Goal: Task Accomplishment & Management: Manage account settings

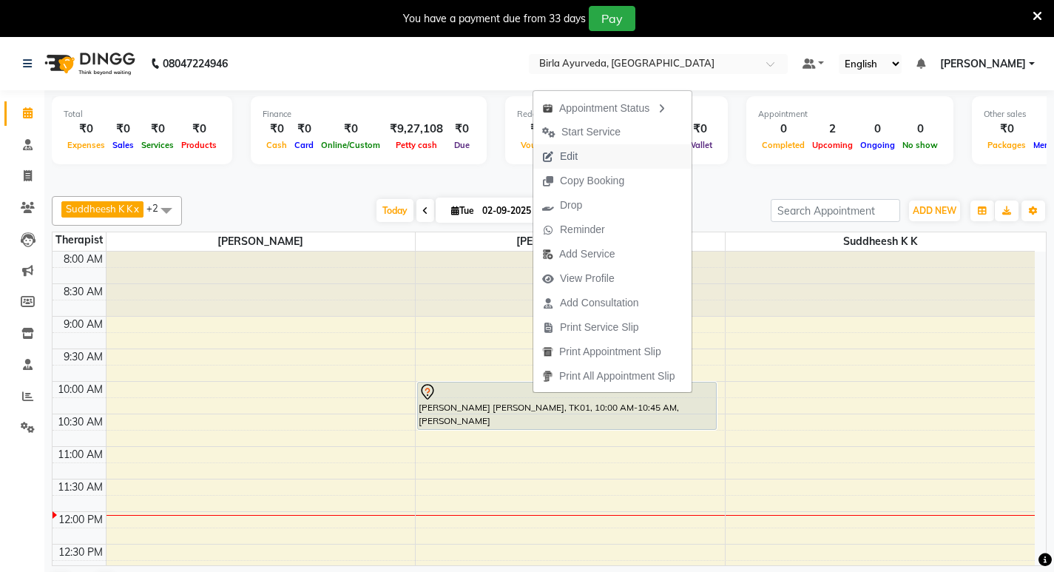
click at [563, 151] on span "Edit" at bounding box center [569, 157] width 18 height 16
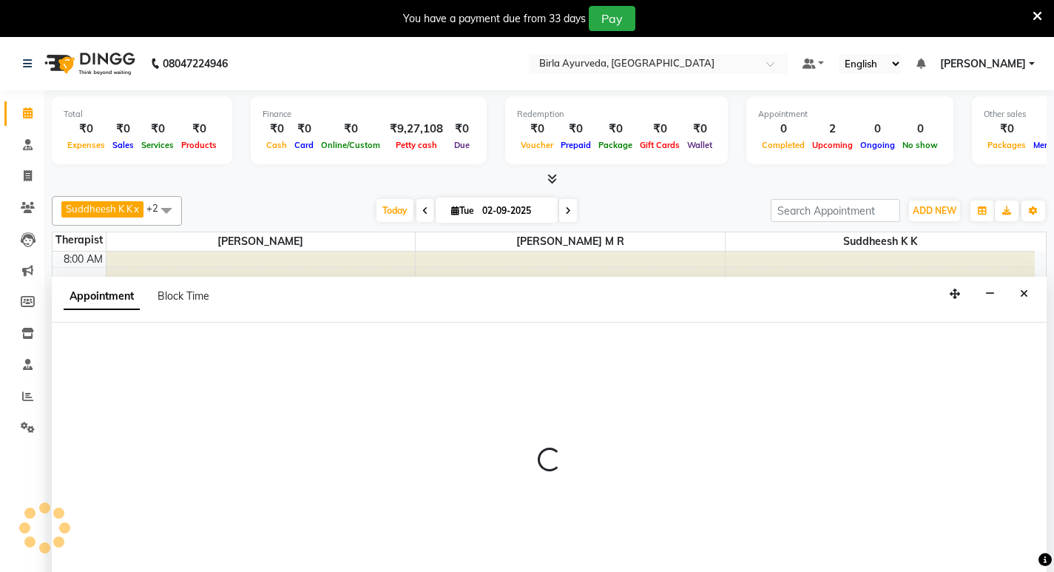
select select "tentative"
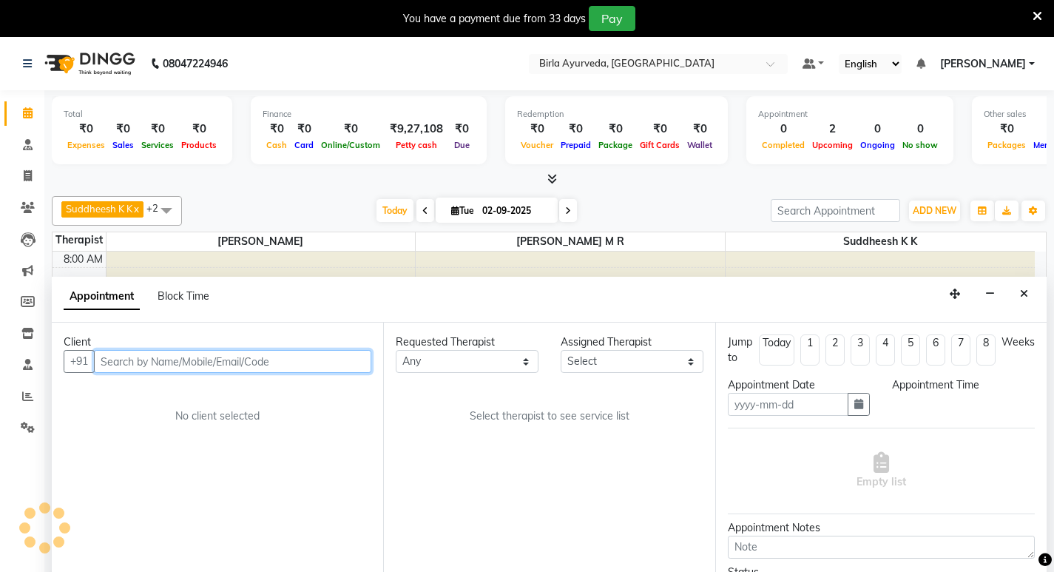
type input "02-09-2025"
select select "600"
select select "56922"
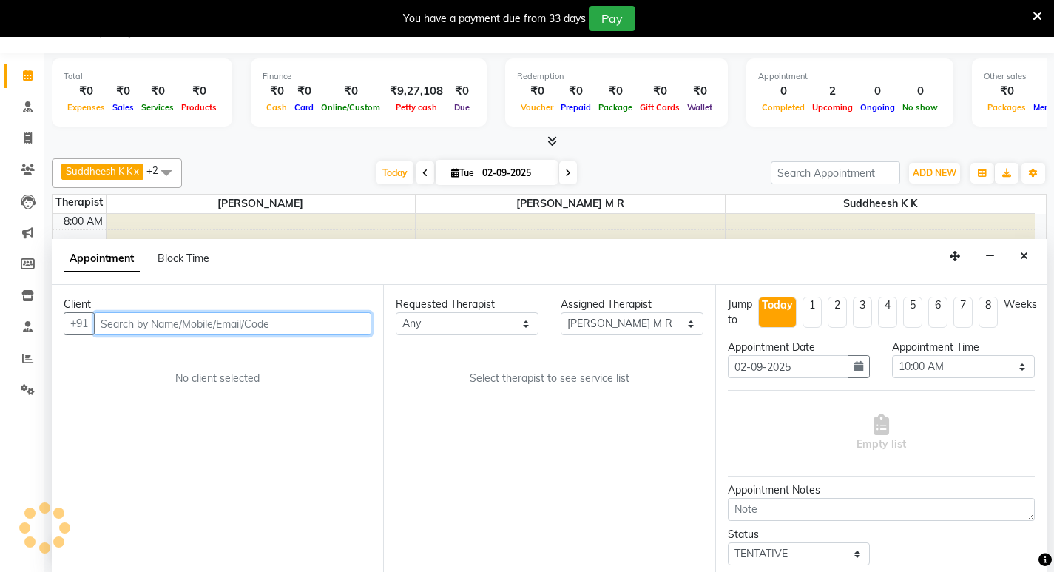
select select "3374"
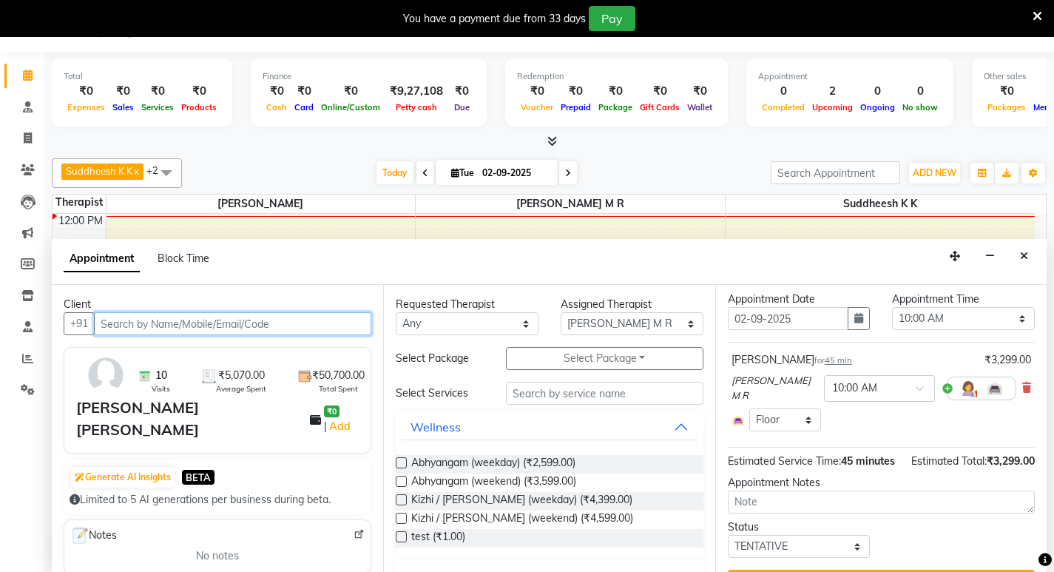
scroll to position [74, 0]
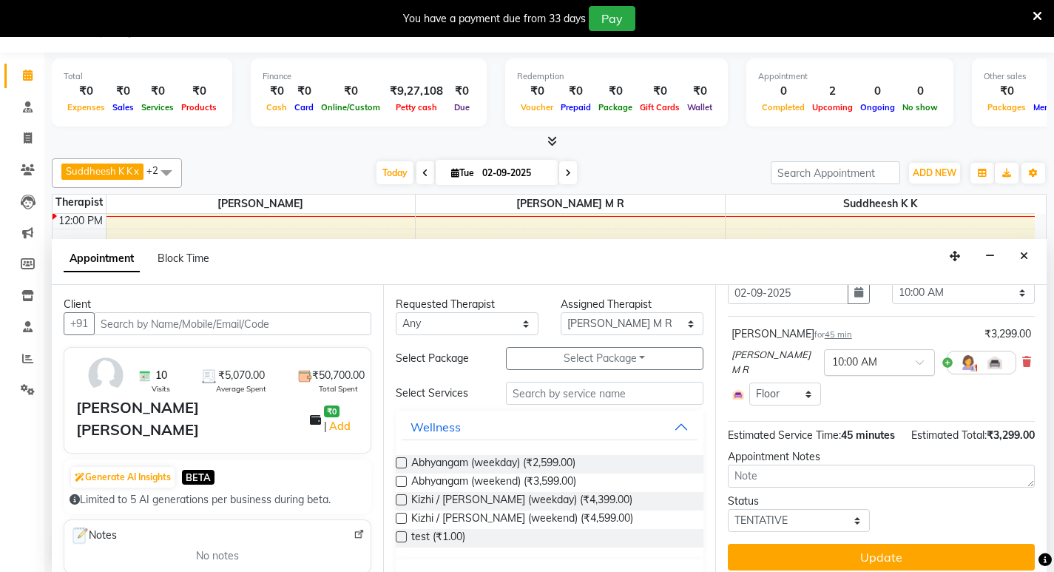
click at [864, 359] on div at bounding box center [878, 361] width 109 height 16
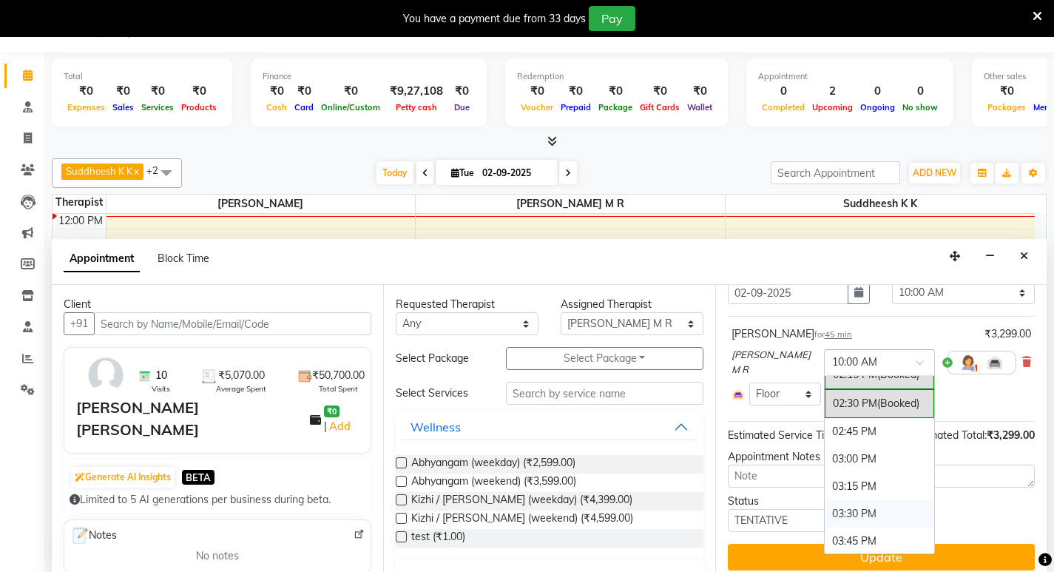
scroll to position [739, 0]
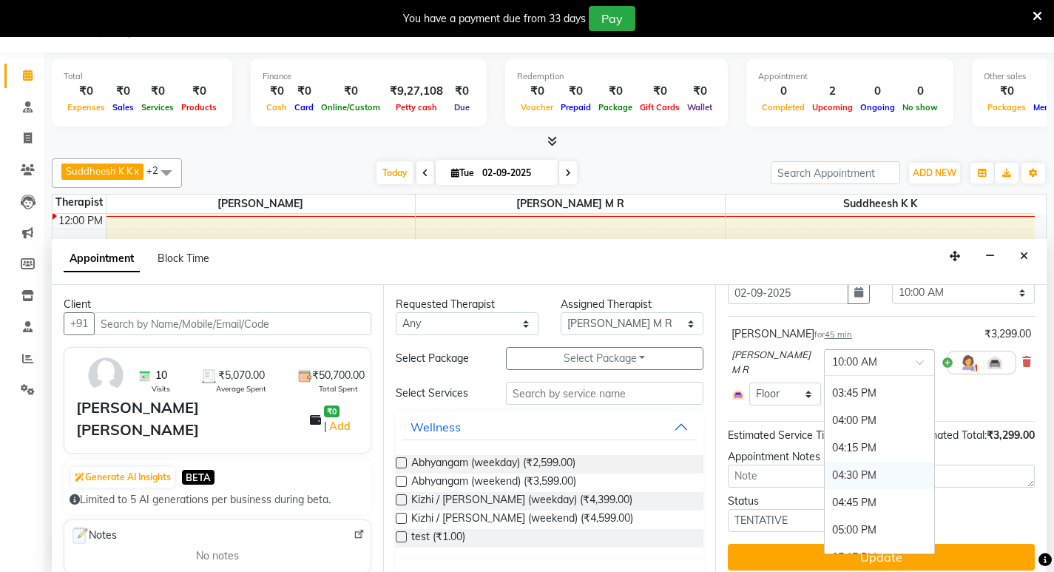
click at [824, 477] on div "04:30 PM" at bounding box center [878, 474] width 109 height 27
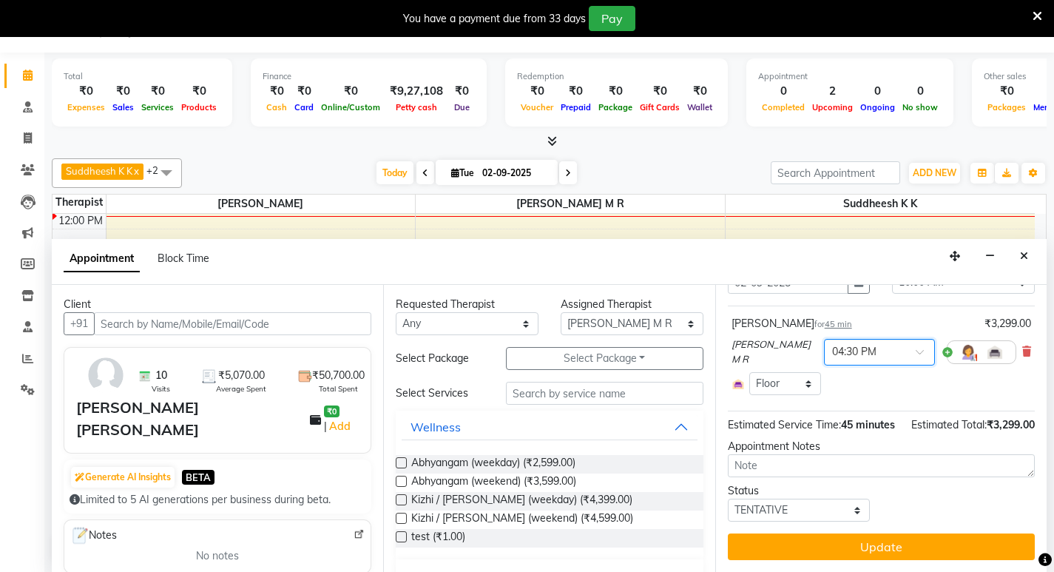
scroll to position [98, 0]
click at [875, 542] on button "Update" at bounding box center [881, 546] width 307 height 27
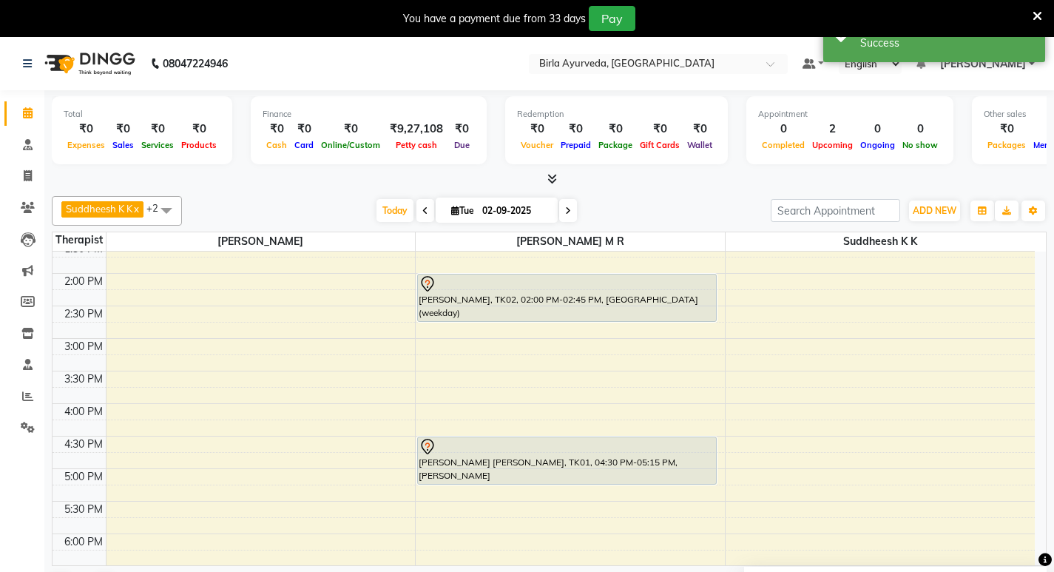
scroll to position [335, 0]
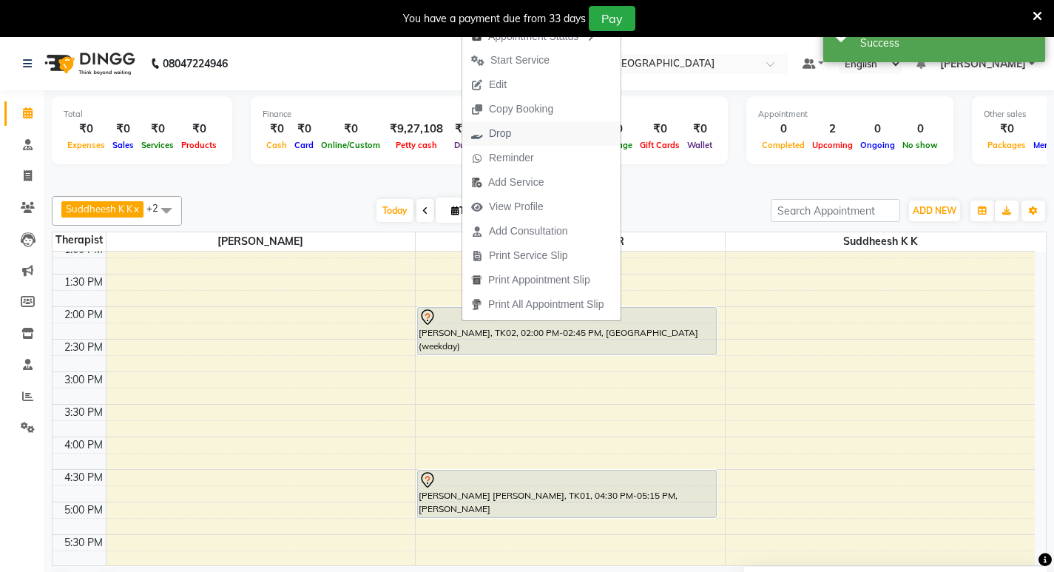
click at [498, 138] on span "Drop" at bounding box center [500, 134] width 22 height 16
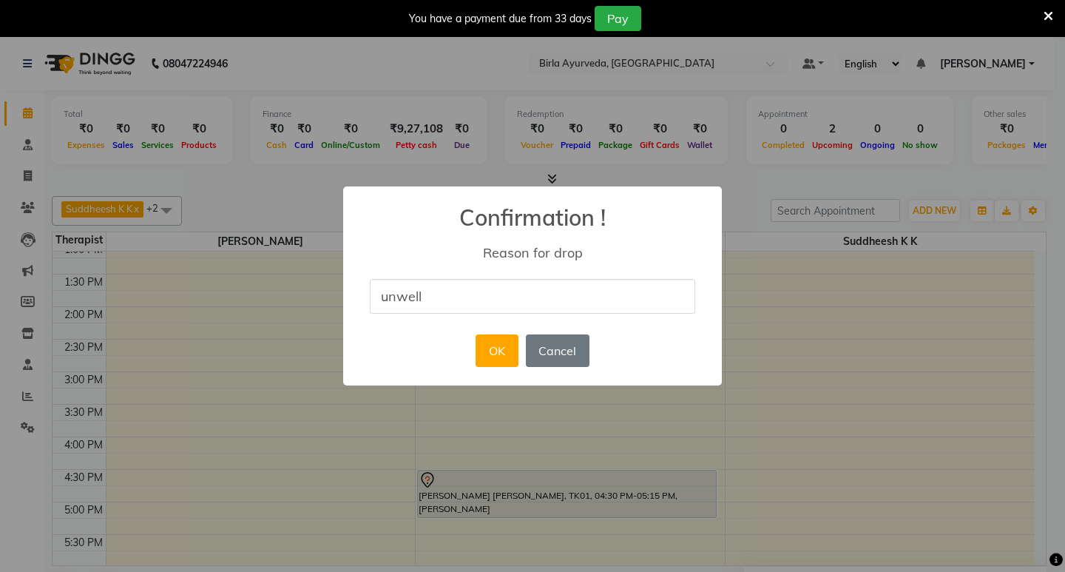
type input "UNWELL CANNOT COME FOR THERAPY"
click at [495, 346] on button "OK" at bounding box center [496, 350] width 42 height 33
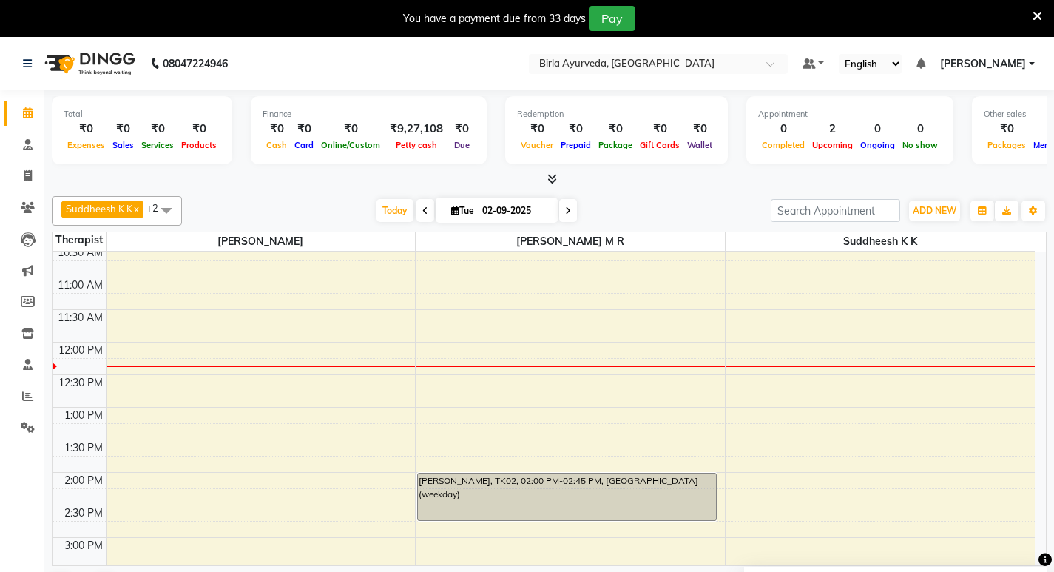
scroll to position [171, 0]
click at [436, 380] on div "8:00 AM 8:30 AM 9:00 AM 9:30 AM 10:00 AM 10:30 AM 11:00 AM 11:30 AM 12:00 PM 12…" at bounding box center [543, 471] width 982 height 780
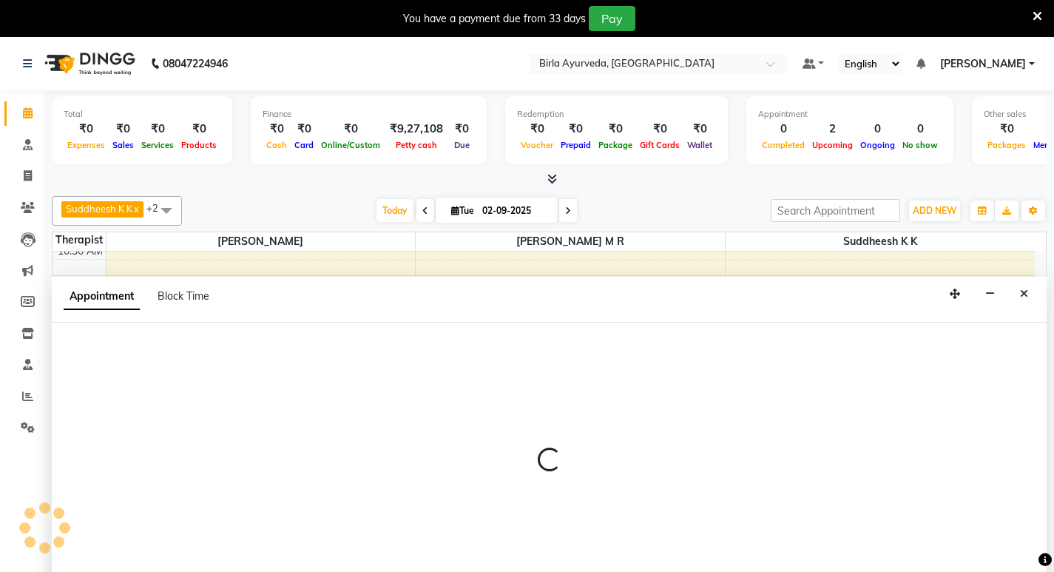
select select "56922"
select select "tentative"
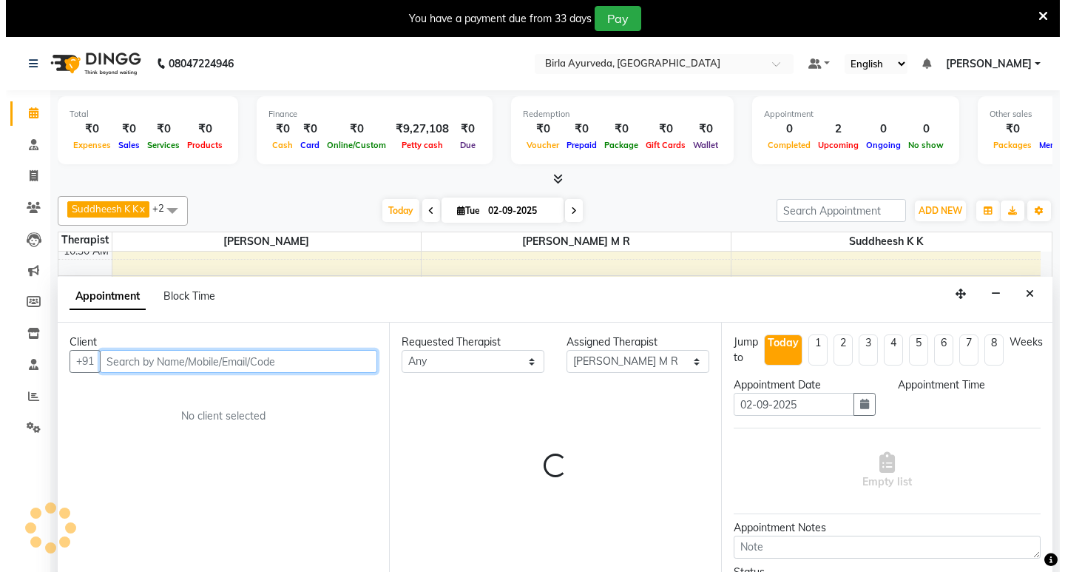
scroll to position [38, 0]
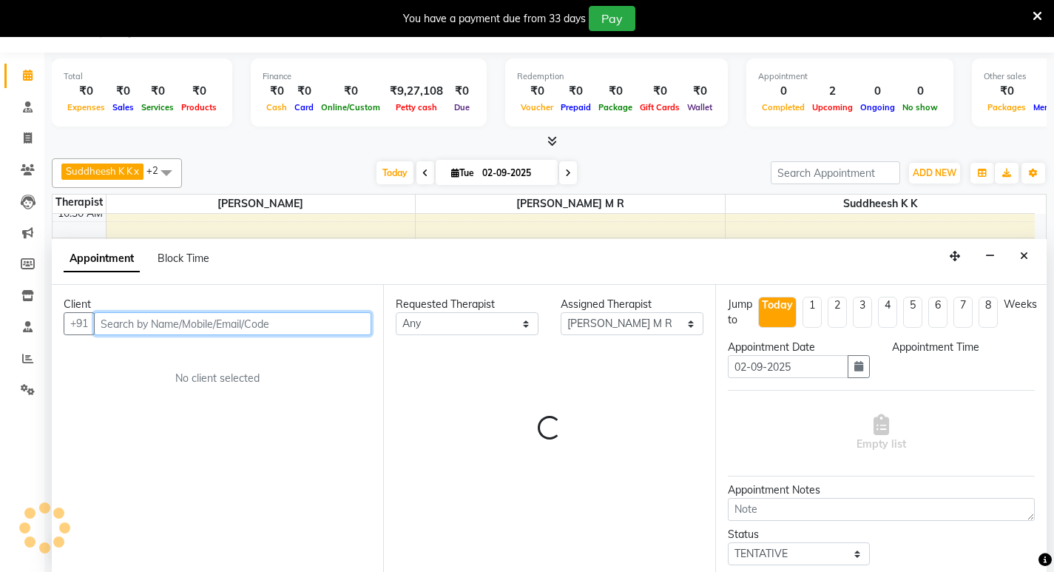
select select "750"
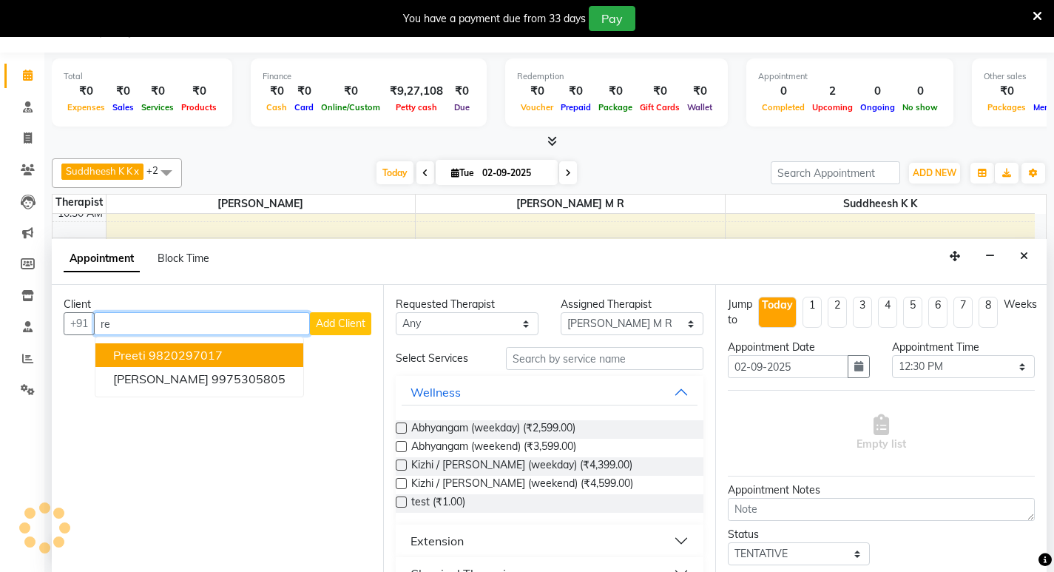
type input "r"
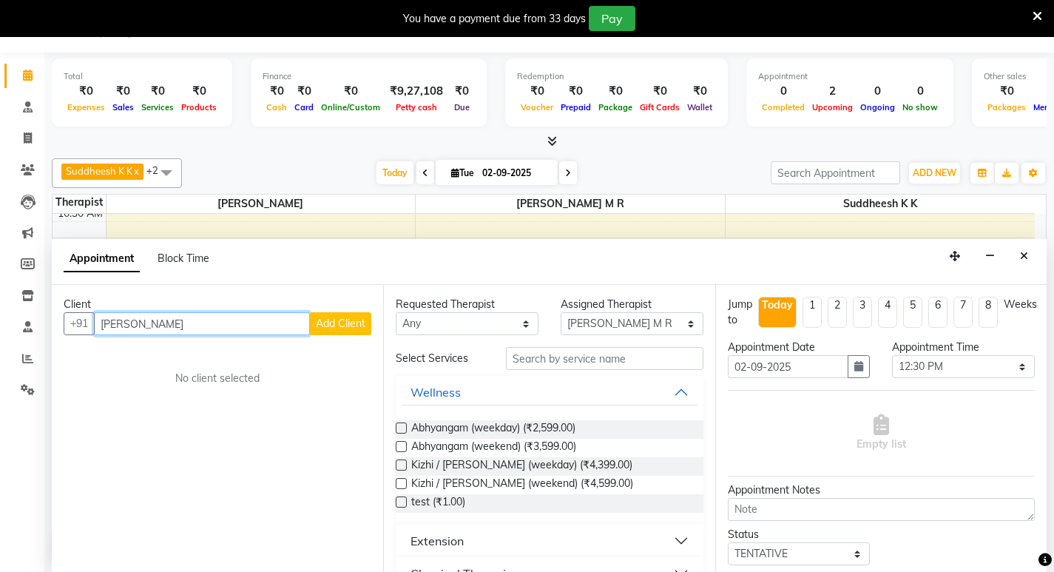
drag, startPoint x: 199, startPoint y: 314, endPoint x: 27, endPoint y: 311, distance: 171.6
click at [27, 311] on app-home "08047224946 Select Location × Birla Ayurveda, Nepansea Road Default Panel My Pa…" at bounding box center [527, 285] width 1054 height 572
paste input "~"
click at [107, 321] on input "~[PERSON_NAME]" at bounding box center [202, 323] width 216 height 23
type input "[PERSON_NAME]"
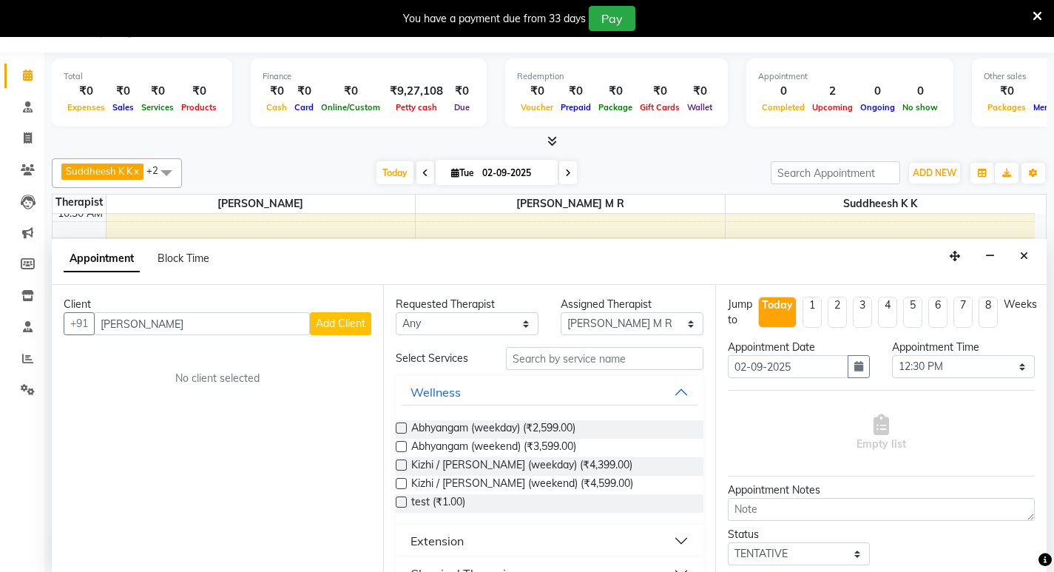
click at [348, 327] on span "Add Client" at bounding box center [341, 322] width 50 height 13
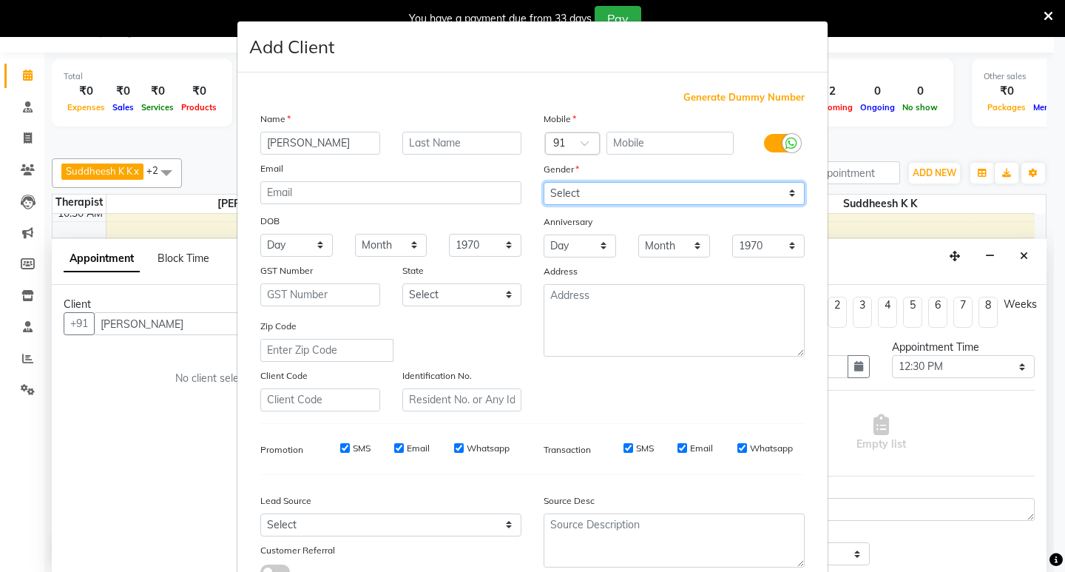
drag, startPoint x: 585, startPoint y: 183, endPoint x: 589, endPoint y: 192, distance: 8.9
click at [585, 183] on select "Select [DEMOGRAPHIC_DATA] [DEMOGRAPHIC_DATA] Other Prefer Not To Say" at bounding box center [673, 193] width 261 height 23
select select "[DEMOGRAPHIC_DATA]"
click at [543, 182] on select "Select [DEMOGRAPHIC_DATA] [DEMOGRAPHIC_DATA] Other Prefer Not To Say" at bounding box center [673, 193] width 261 height 23
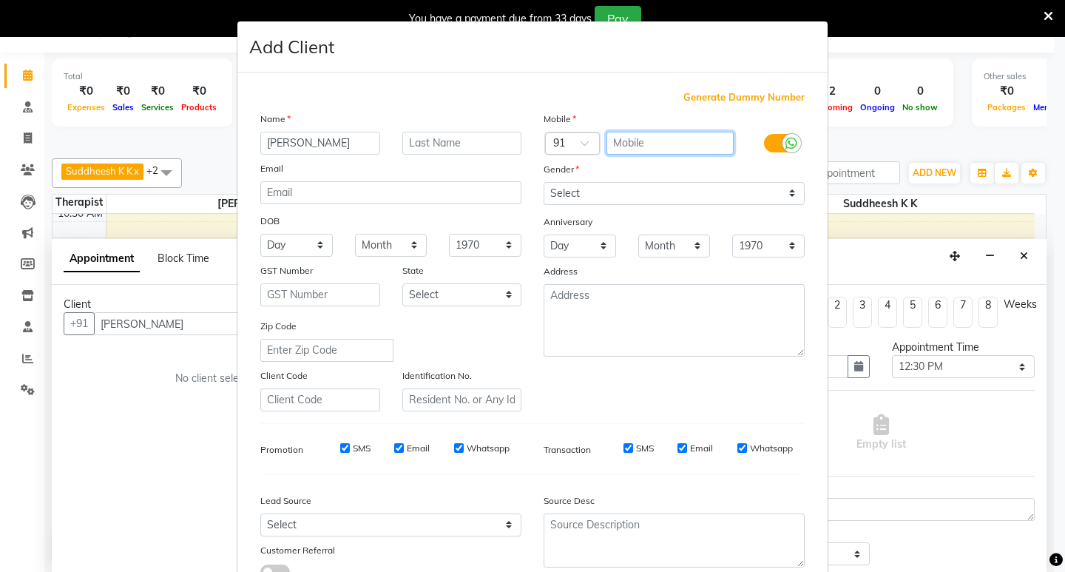
click at [660, 141] on input "text" at bounding box center [670, 143] width 128 height 23
click at [617, 146] on input "text" at bounding box center [670, 143] width 128 height 23
paste input "[PHONE_NUMBER]"
click at [634, 143] on input "[PHONE_NUMBER]" at bounding box center [670, 143] width 128 height 23
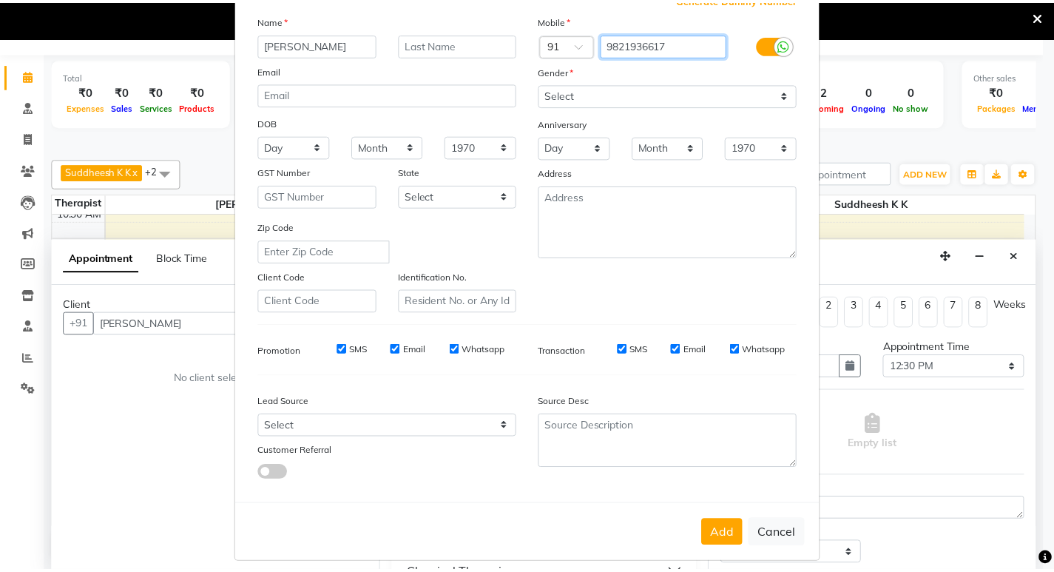
scroll to position [111, 0]
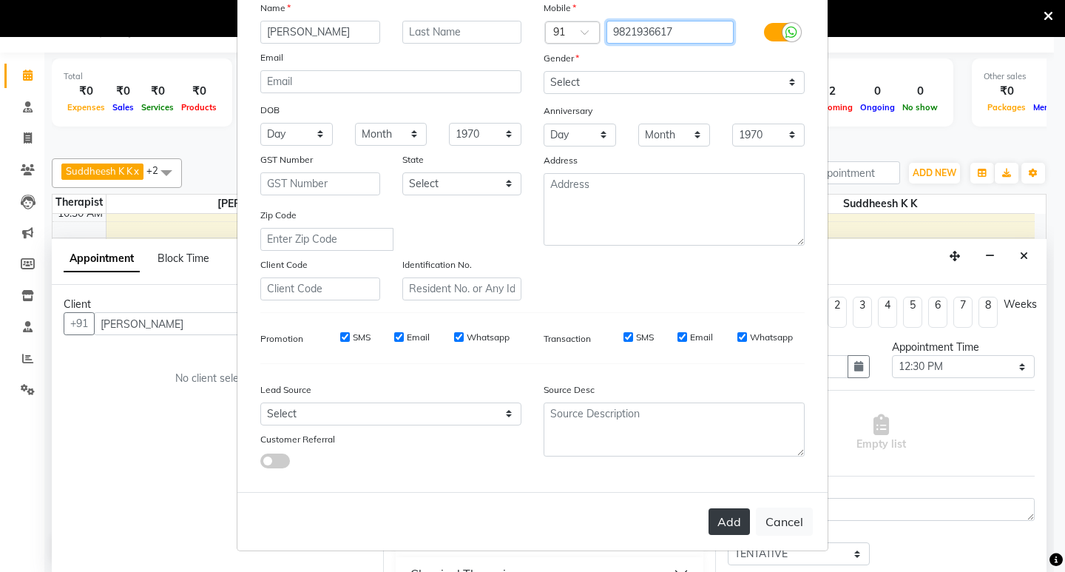
type input "9821936617"
click at [725, 518] on button "Add" at bounding box center [728, 521] width 41 height 27
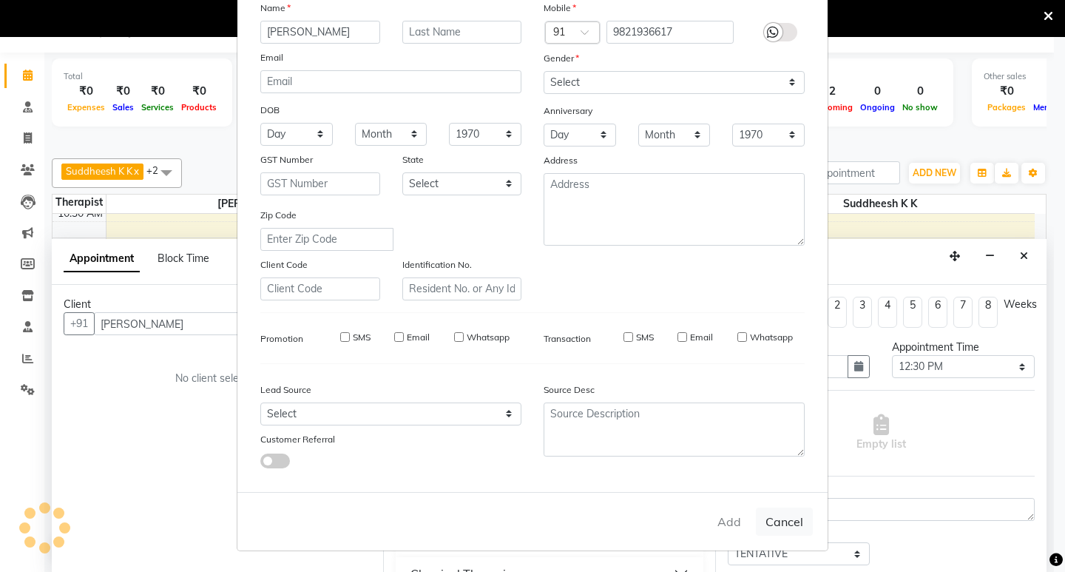
type input "9821936617"
select select
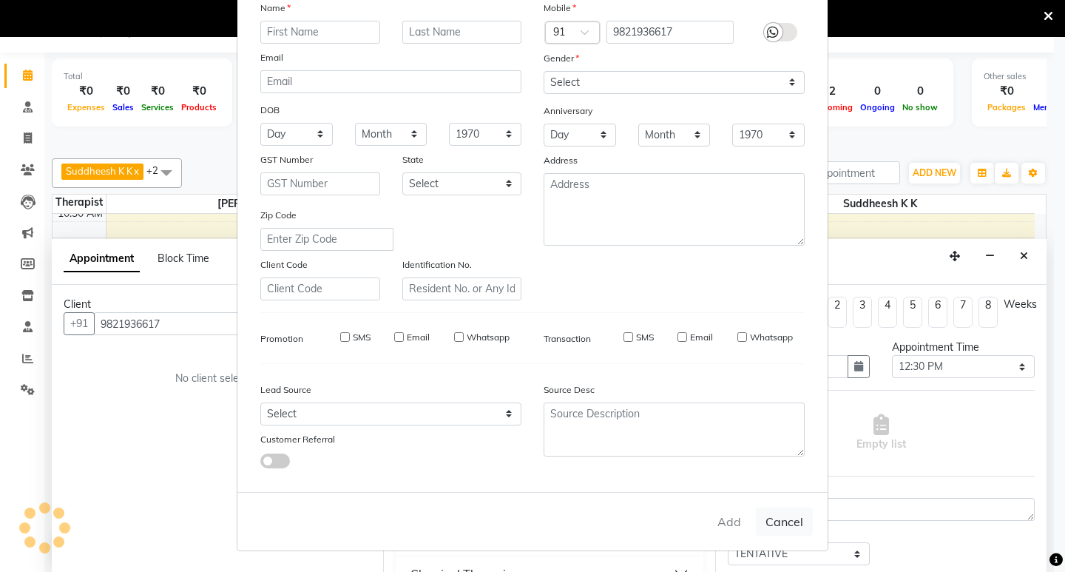
select select
checkbox input "false"
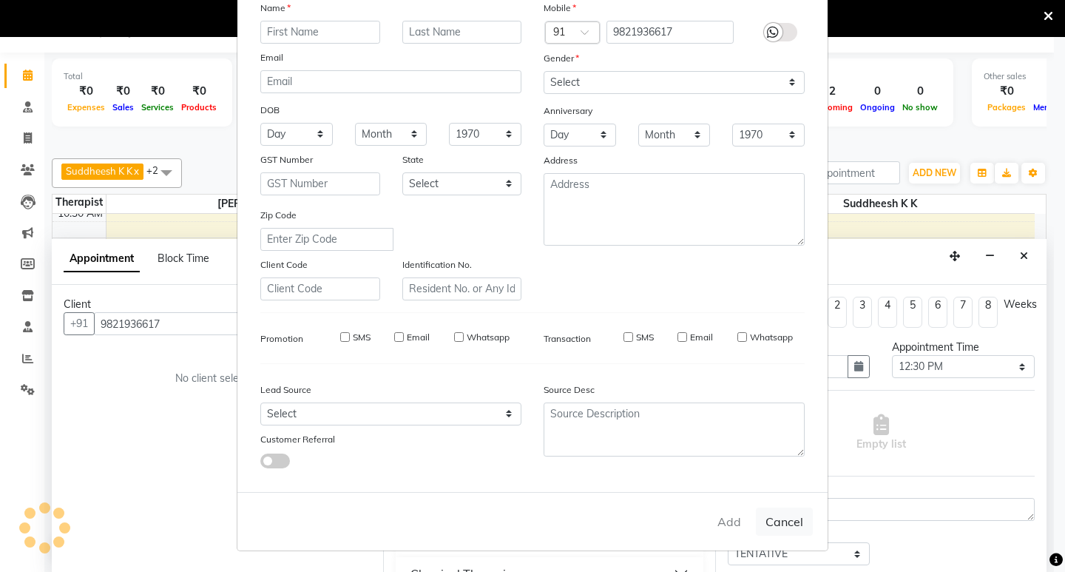
checkbox input "false"
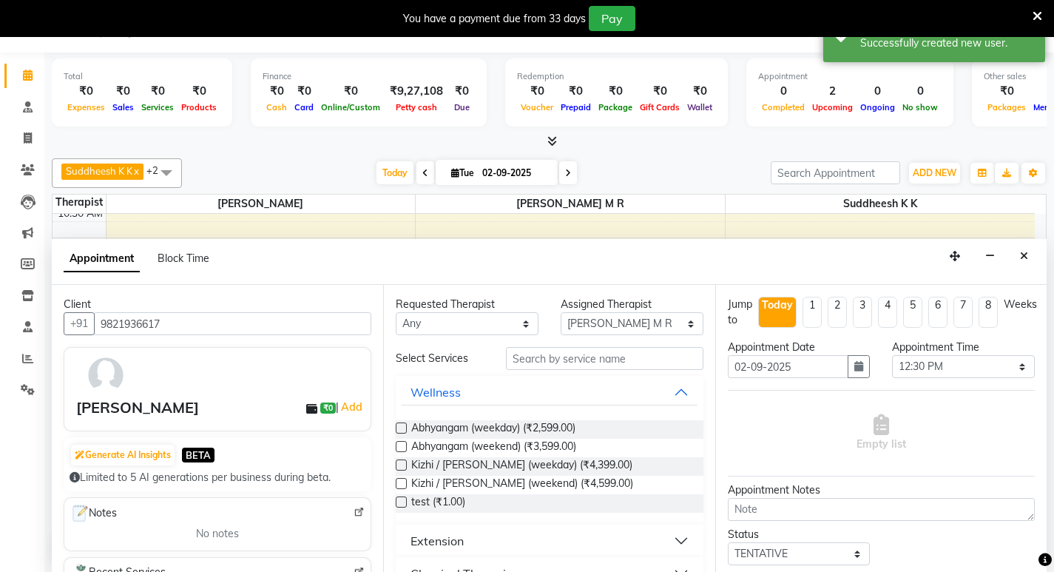
click at [399, 427] on label at bounding box center [401, 427] width 11 height 11
click at [399, 427] on input "checkbox" at bounding box center [401, 429] width 10 height 10
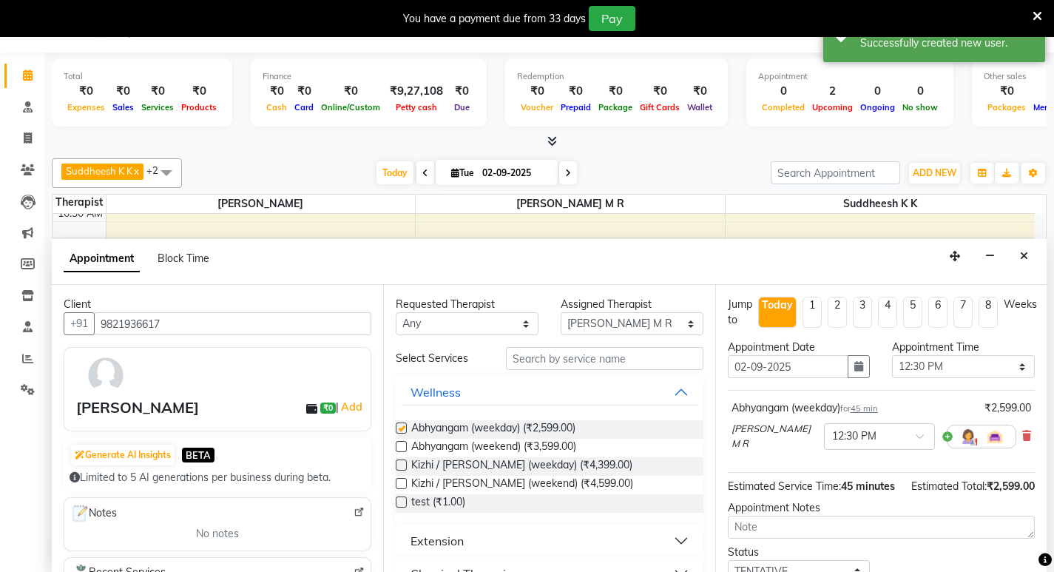
checkbox input "false"
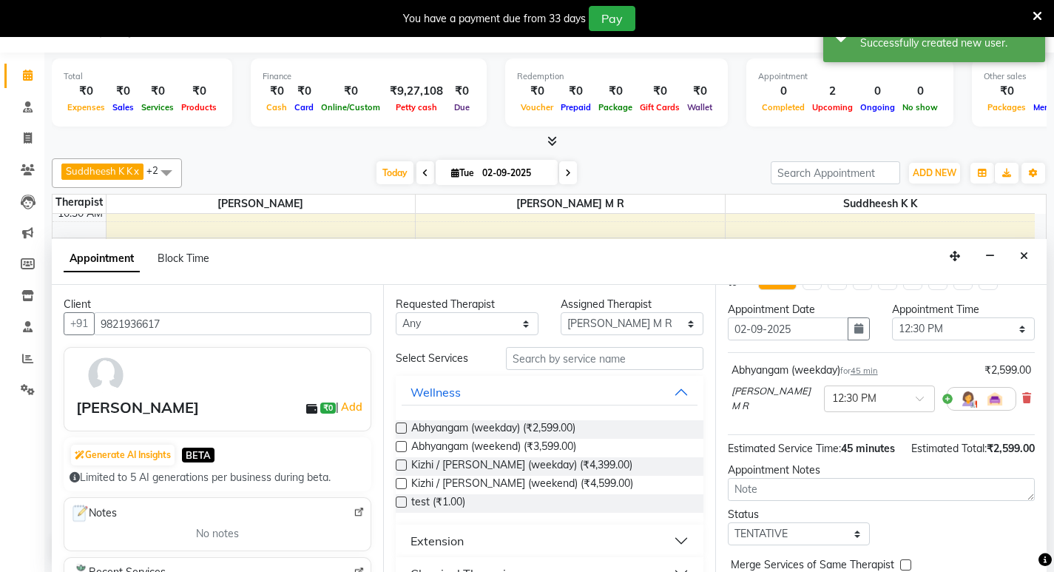
scroll to position [74, 0]
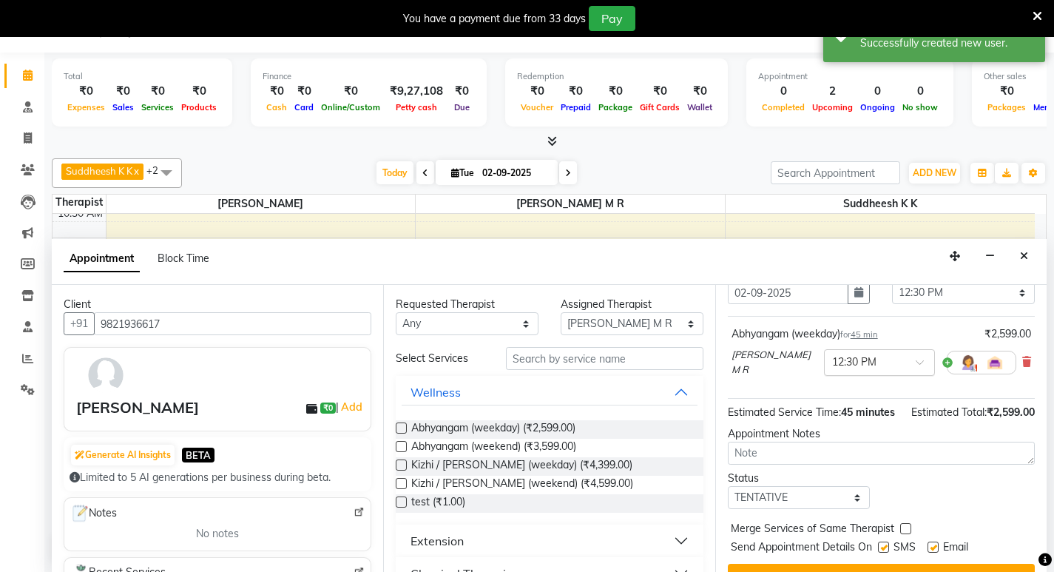
click at [915, 362] on span at bounding box center [924, 367] width 18 height 16
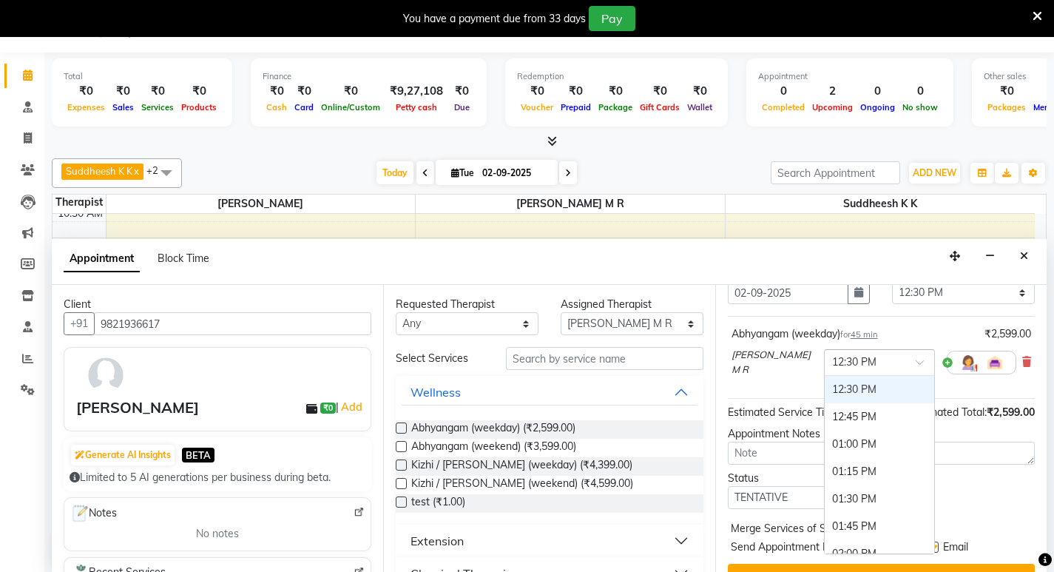
scroll to position [309, 0]
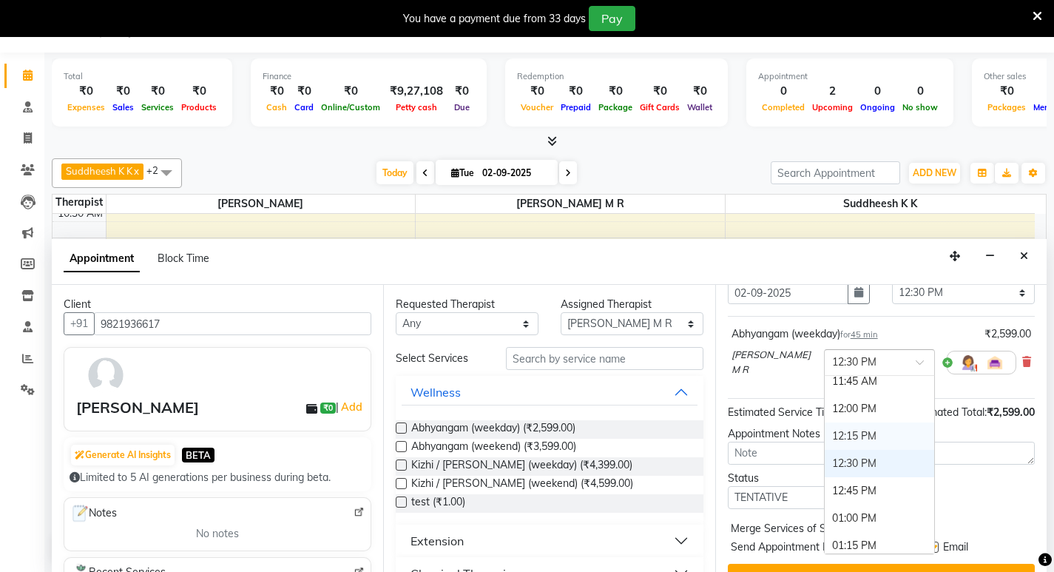
click at [824, 435] on div "12:15 PM" at bounding box center [878, 435] width 109 height 27
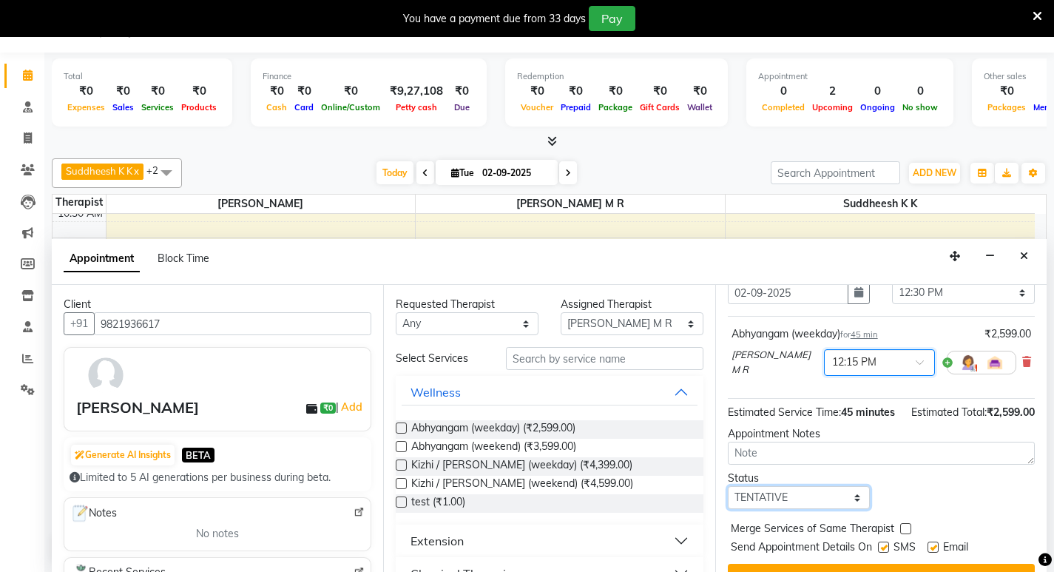
click at [815, 509] on select "Select TENTATIVE CONFIRM CHECK-IN UPCOMING" at bounding box center [799, 497] width 143 height 23
select select "confirm booking"
click at [728, 499] on select "Select TENTATIVE CONFIRM CHECK-IN UPCOMING" at bounding box center [799, 497] width 143 height 23
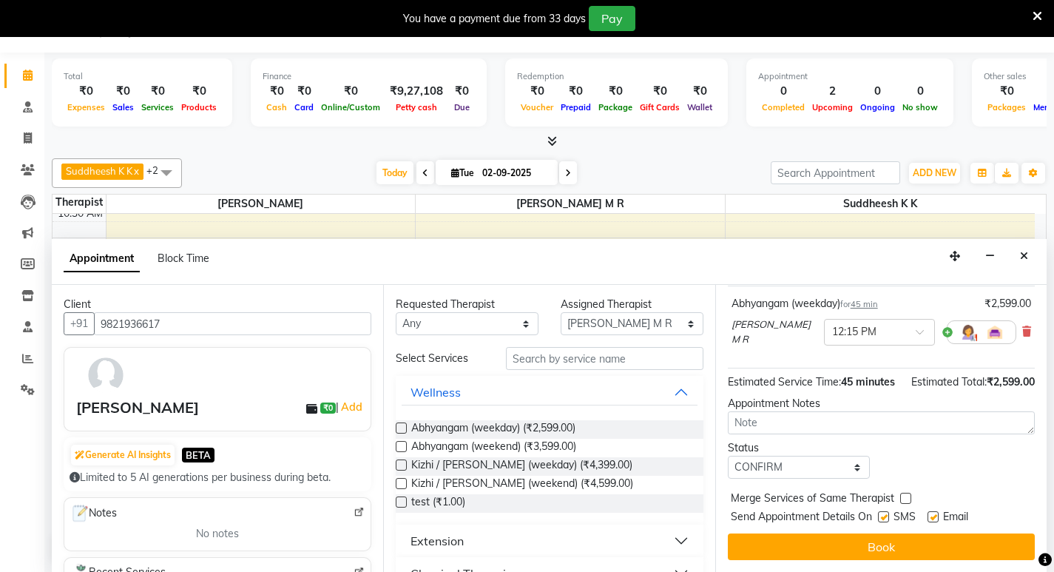
click at [929, 512] on label at bounding box center [932, 516] width 11 height 11
click at [929, 513] on input "checkbox" at bounding box center [932, 518] width 10 height 10
checkbox input "false"
click at [886, 515] on label at bounding box center [883, 516] width 11 height 11
click at [886, 515] on input "checkbox" at bounding box center [883, 518] width 10 height 10
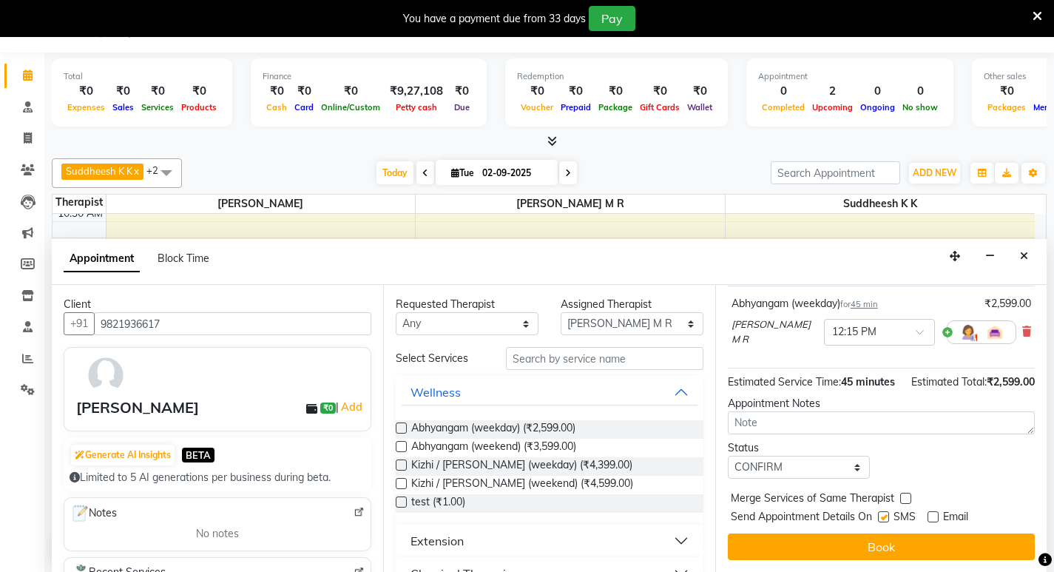
checkbox input "false"
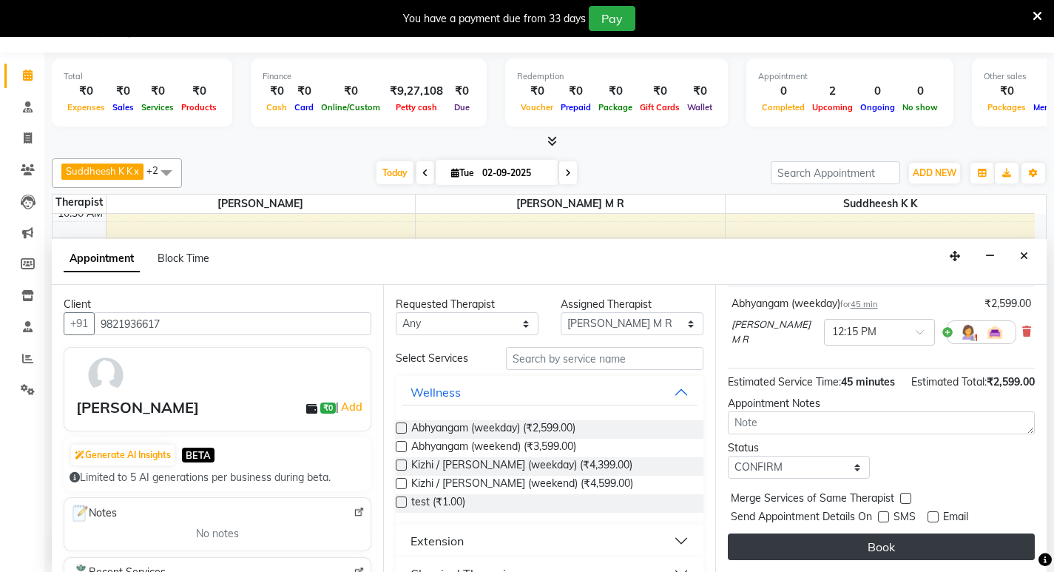
click at [882, 546] on button "Book" at bounding box center [881, 546] width 307 height 27
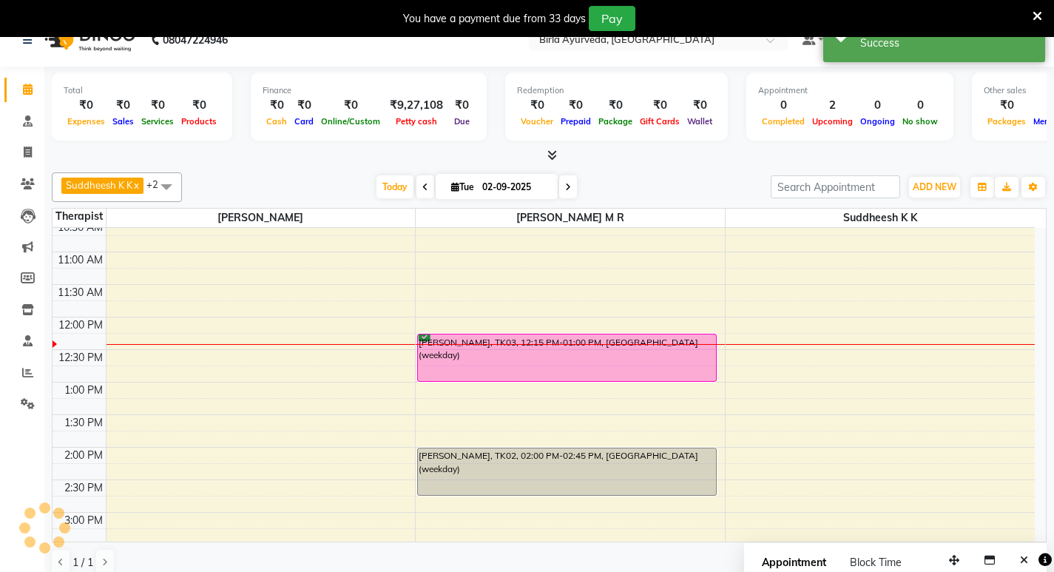
scroll to position [0, 0]
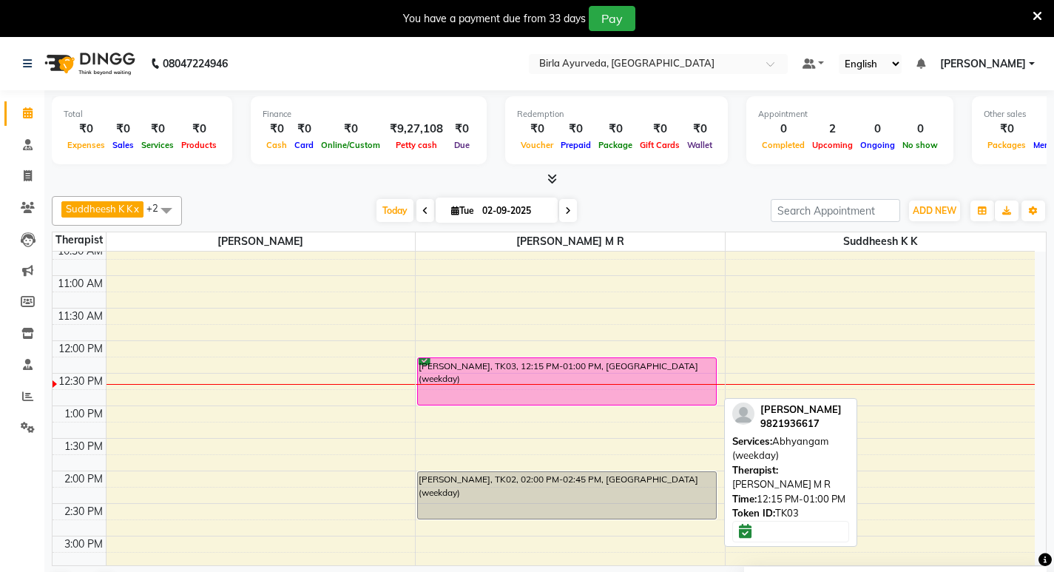
click at [483, 361] on div "[PERSON_NAME], TK03, 12:15 PM-01:00 PM, [GEOGRAPHIC_DATA] (weekday)" at bounding box center [567, 381] width 298 height 47
select select "6"
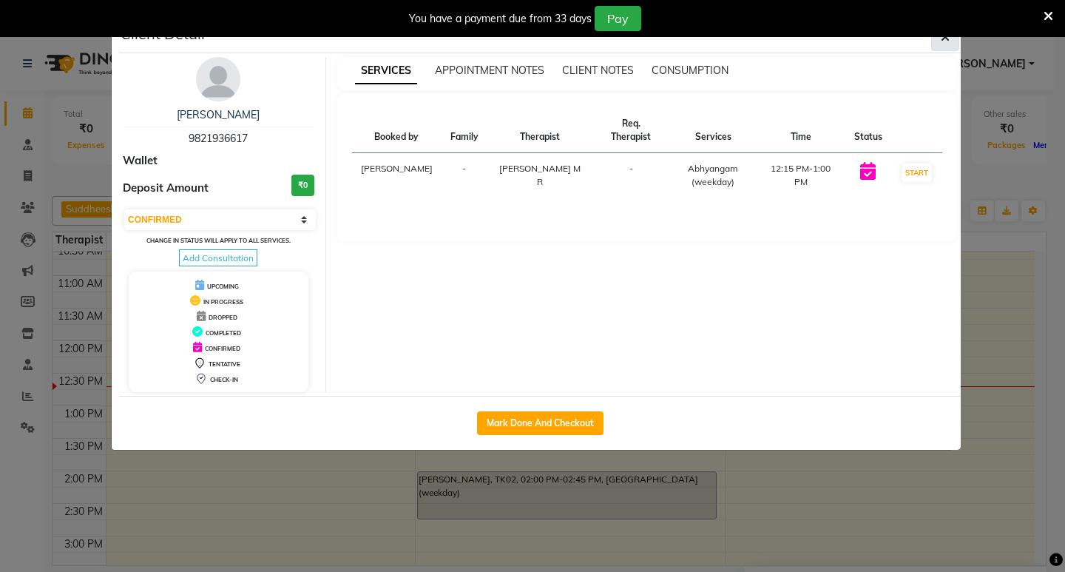
click at [941, 39] on icon "button" at bounding box center [945, 37] width 9 height 12
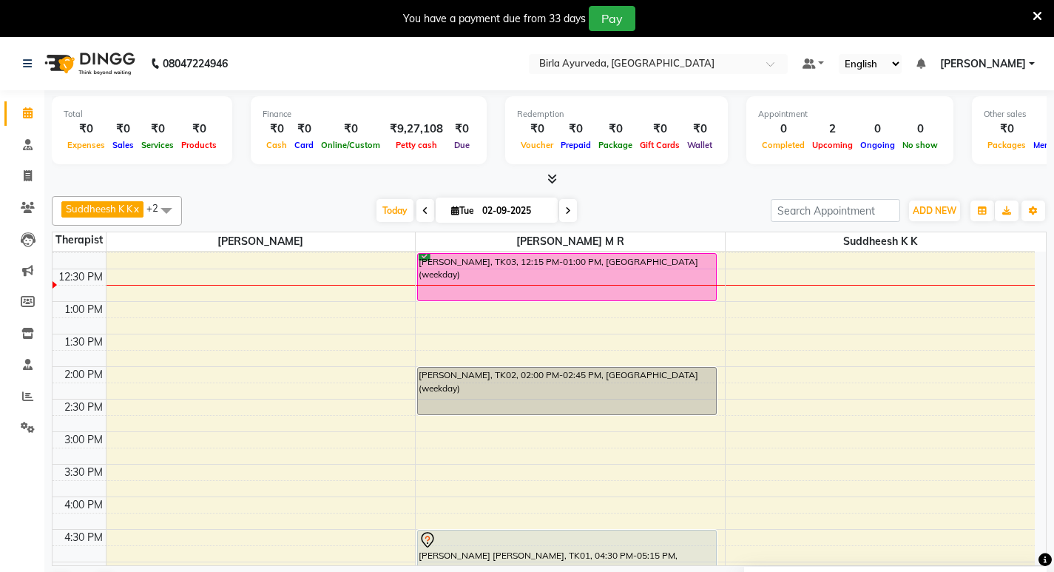
scroll to position [467, 0]
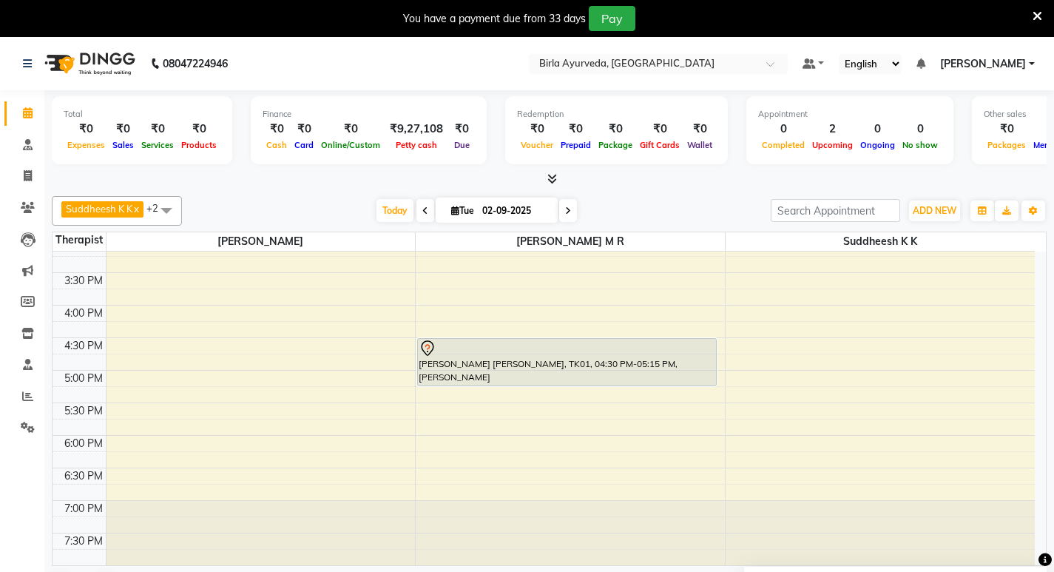
click at [762, 443] on div "8:00 AM 8:30 AM 9:00 AM 9:30 AM 10:00 AM 10:30 AM 11:00 AM 11:30 AM 12:00 PM 12…" at bounding box center [543, 175] width 982 height 780
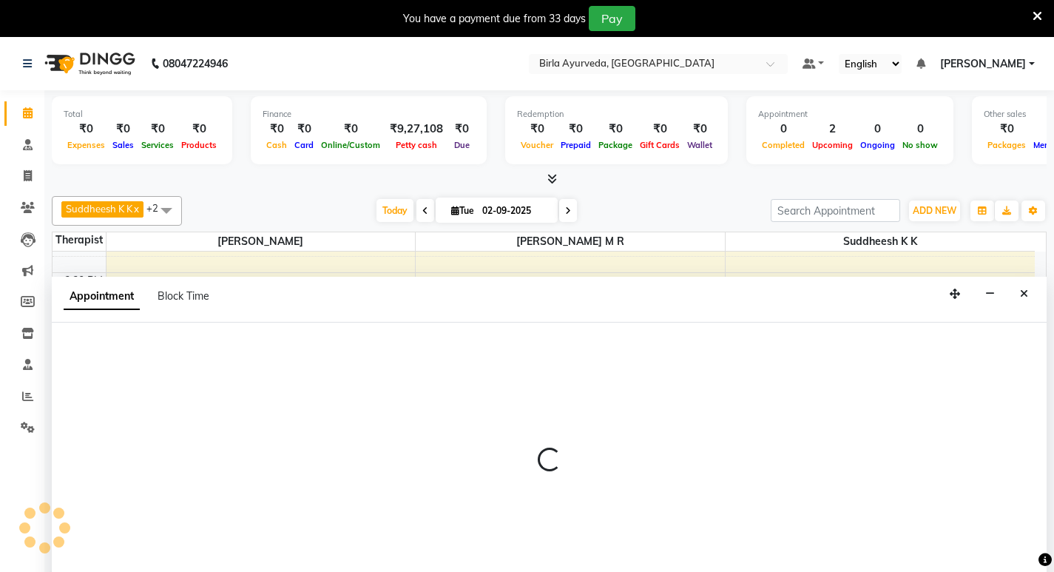
select select "56923"
select select "tentative"
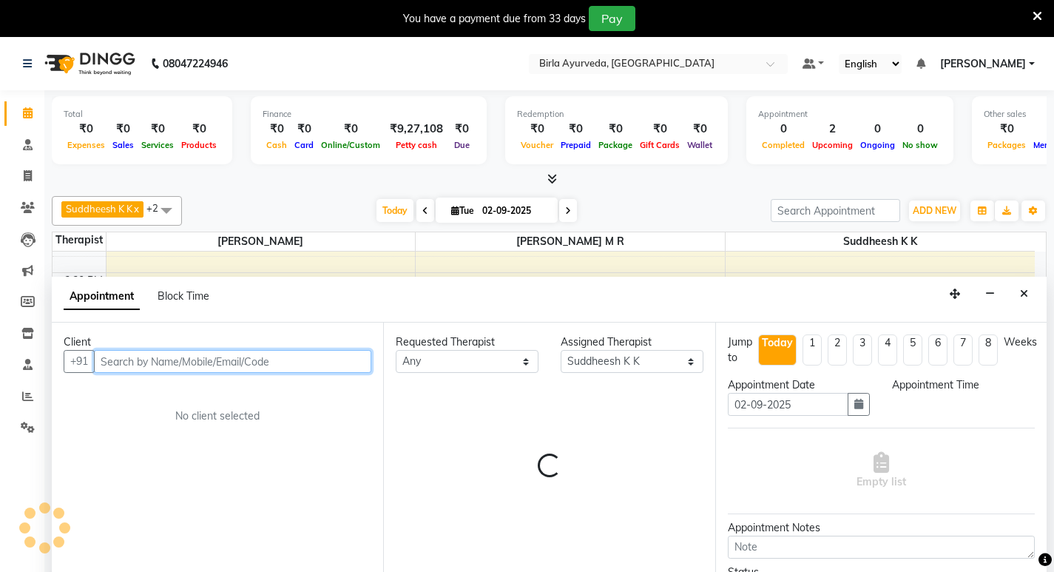
select select "1080"
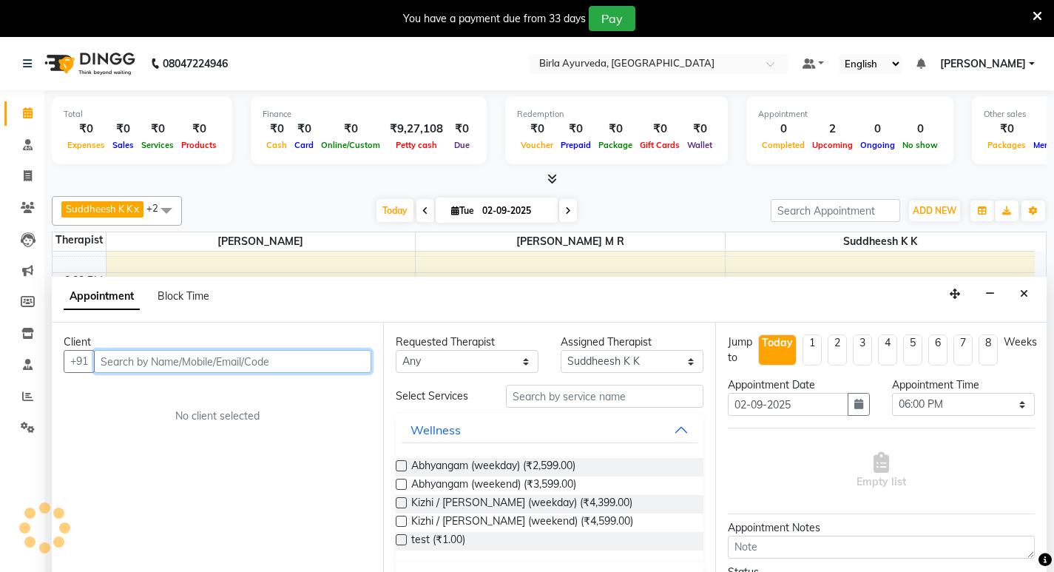
scroll to position [38, 0]
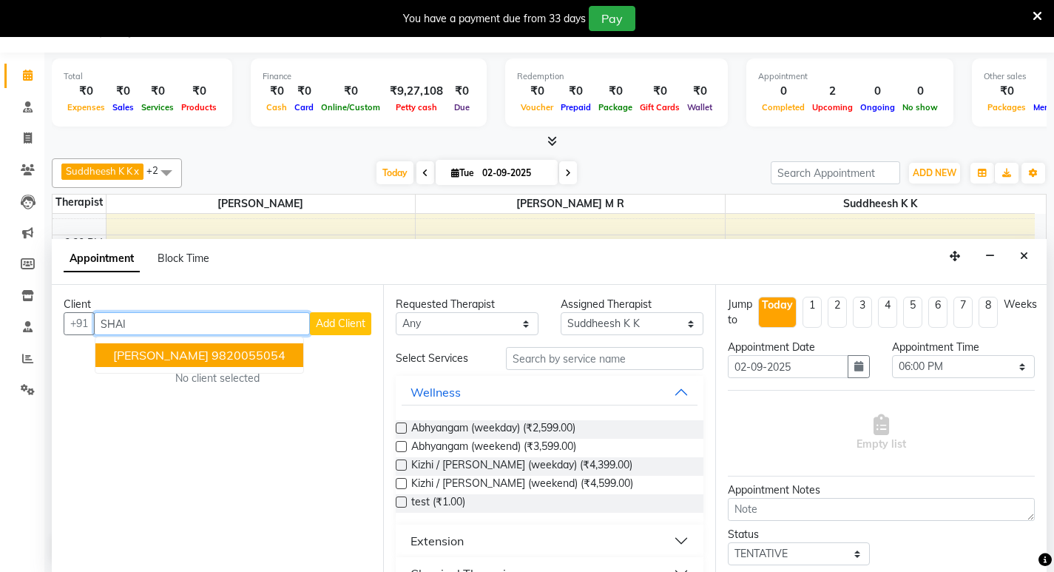
click at [285, 352] on ngb-highlight "9820055054" at bounding box center [248, 355] width 74 height 15
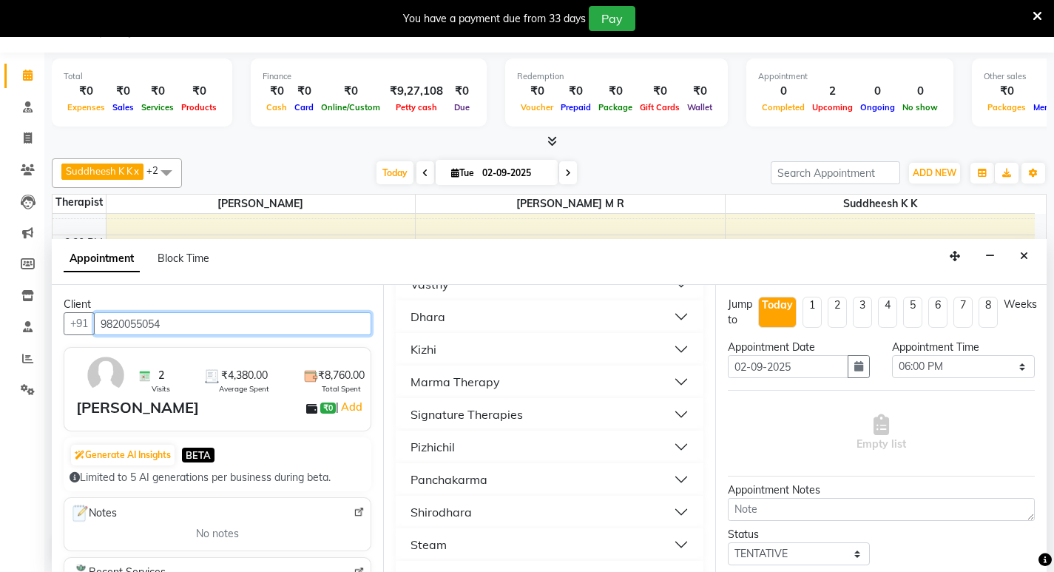
scroll to position [518, 0]
type input "9820055054"
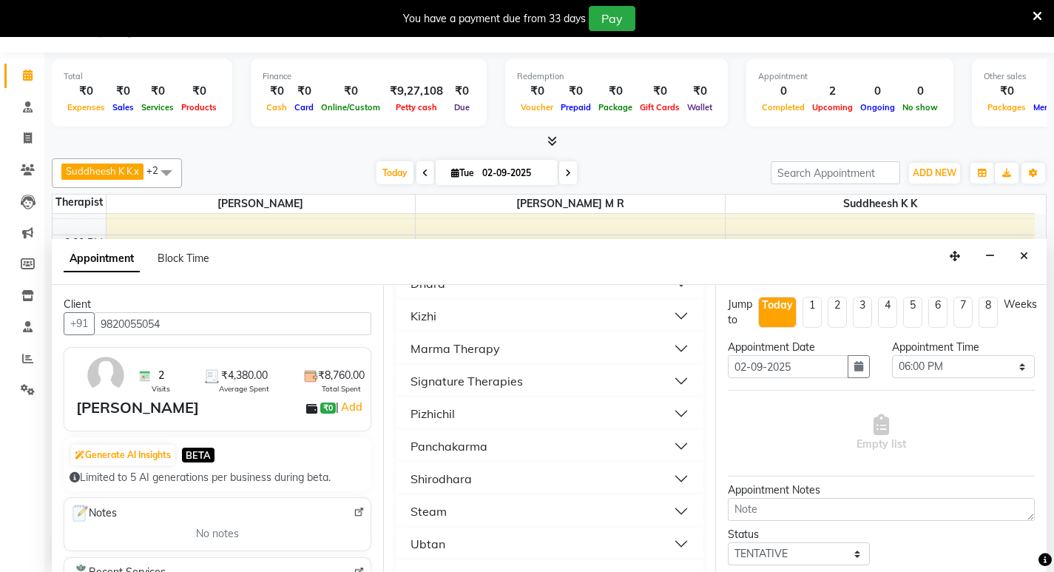
click at [483, 476] on button "Shirodhara" at bounding box center [549, 478] width 295 height 27
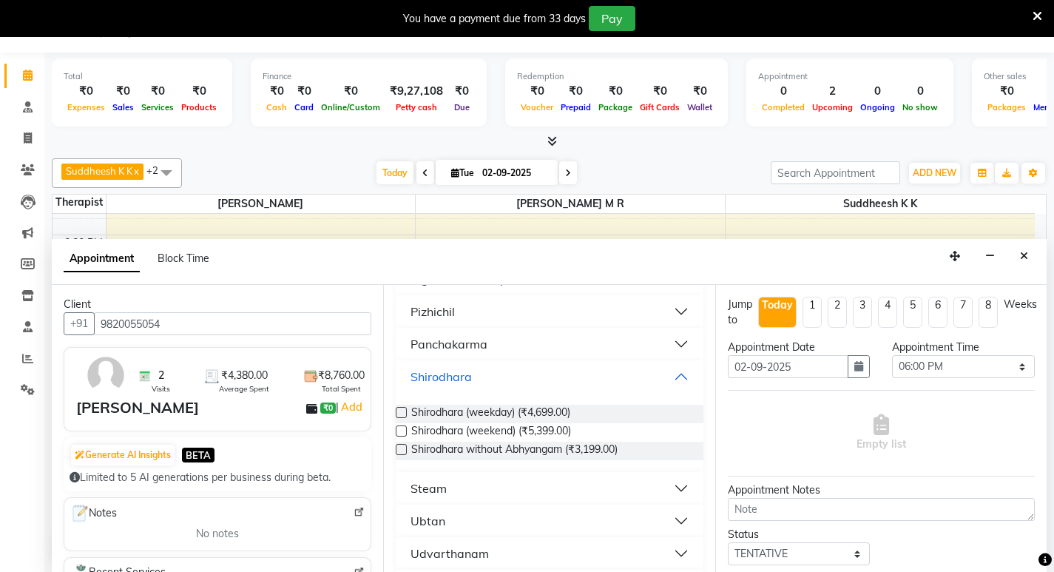
scroll to position [662, 0]
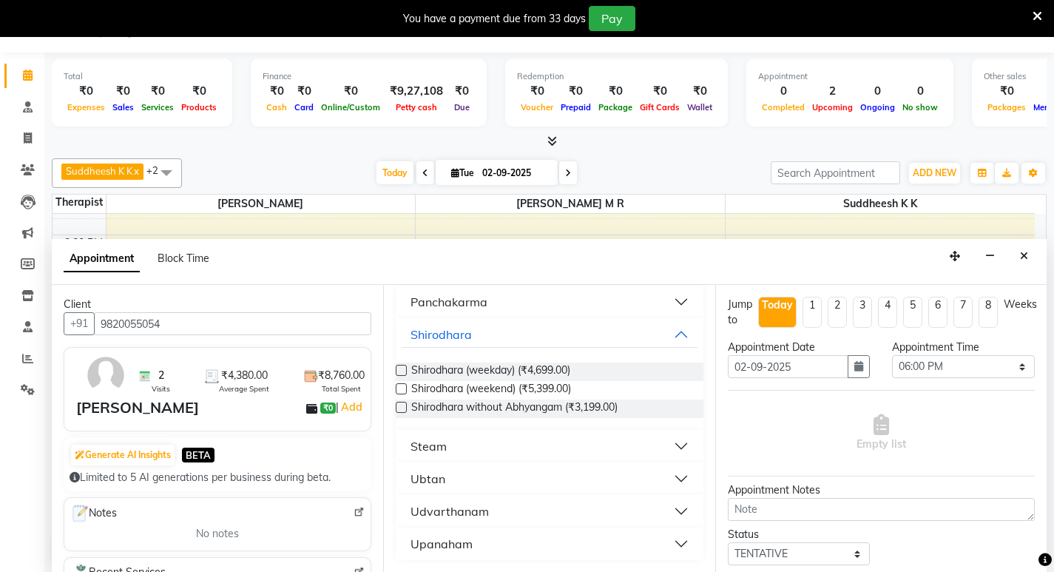
click at [402, 371] on label at bounding box center [401, 370] width 11 height 11
click at [402, 371] on input "checkbox" at bounding box center [401, 372] width 10 height 10
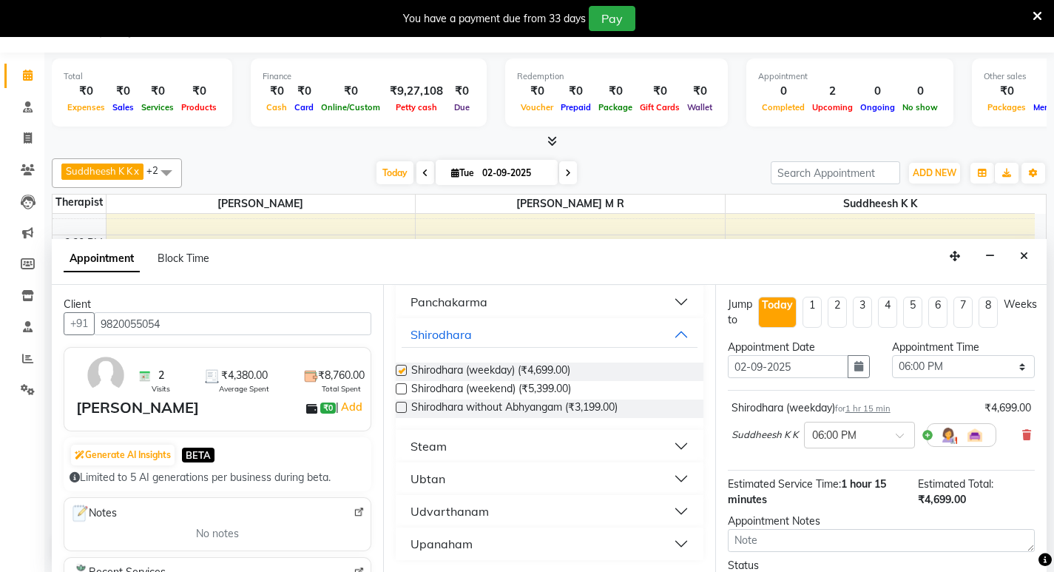
checkbox input "false"
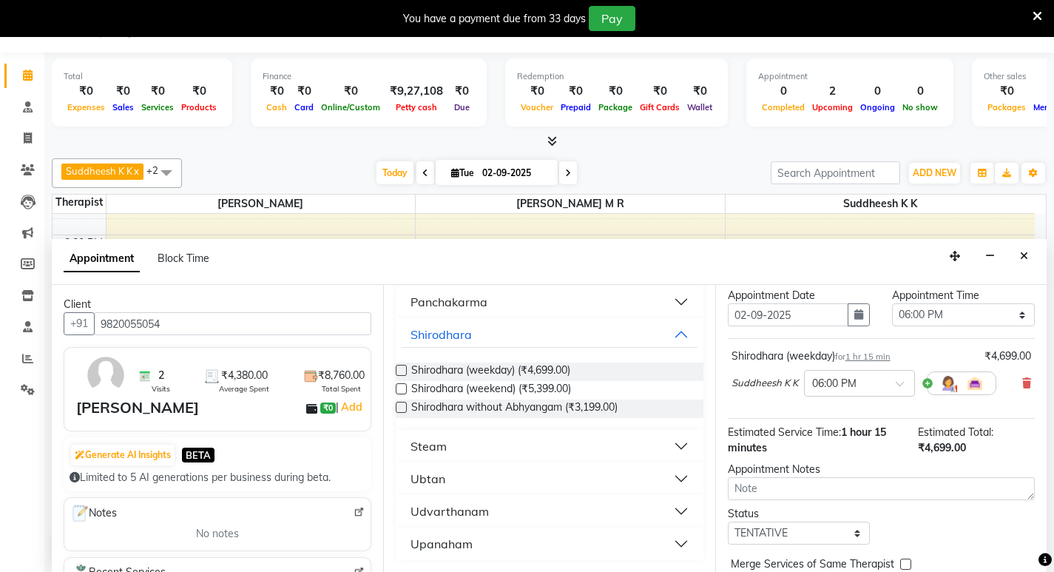
scroll to position [118, 0]
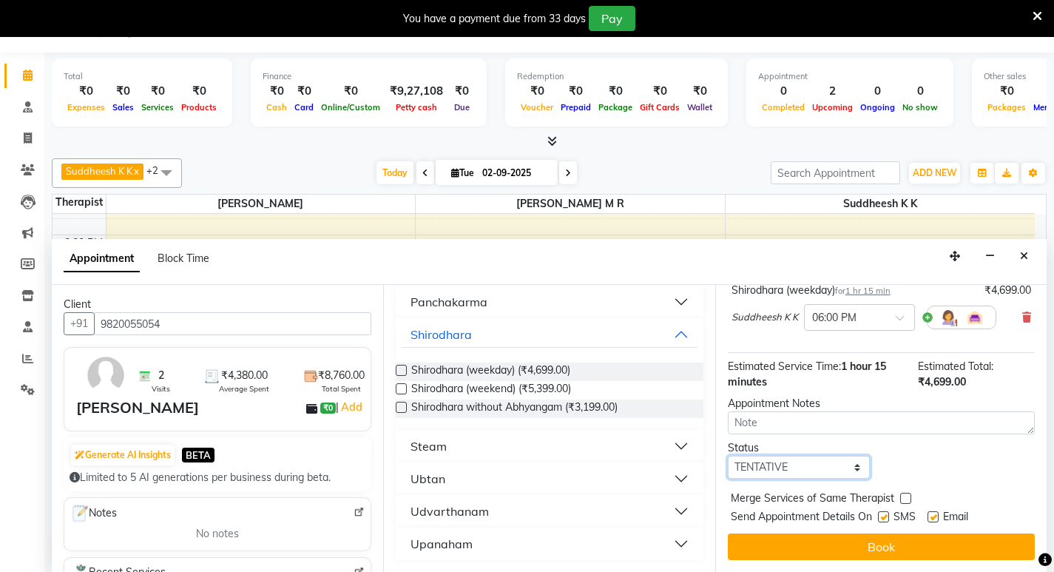
click at [804, 465] on select "Select TENTATIVE CONFIRM CHECK-IN UPCOMING" at bounding box center [799, 466] width 143 height 23
click at [946, 518] on span "Email" at bounding box center [955, 518] width 25 height 18
click at [931, 517] on label at bounding box center [932, 516] width 11 height 11
click at [931, 517] on input "checkbox" at bounding box center [932, 518] width 10 height 10
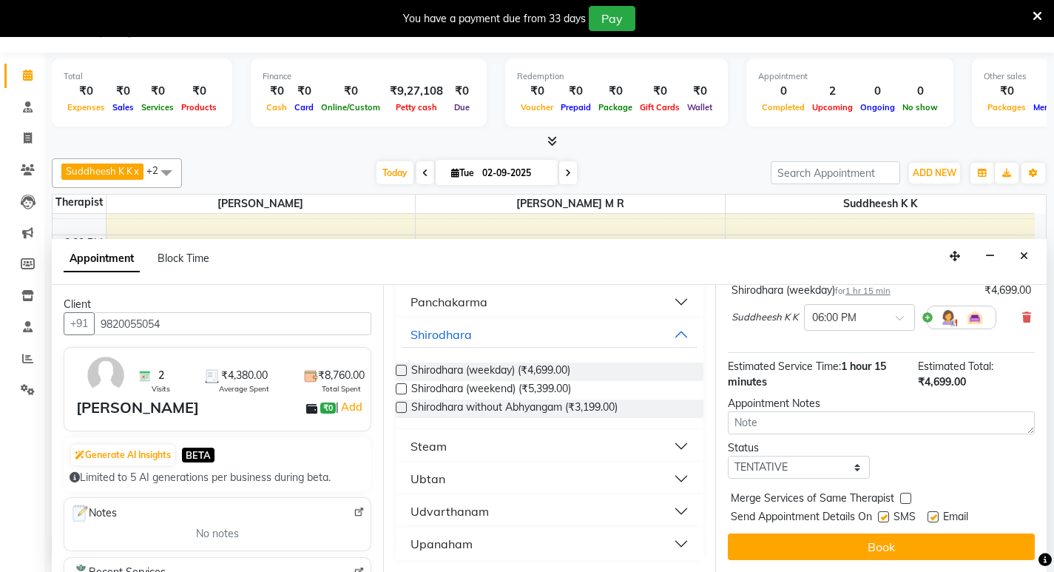
checkbox input "false"
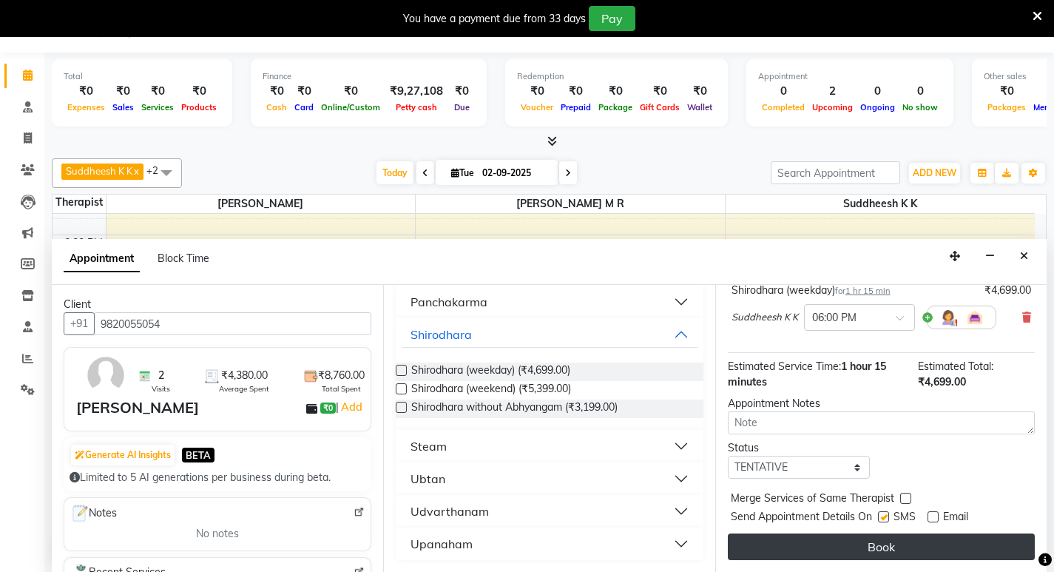
click at [888, 542] on button "Book" at bounding box center [881, 546] width 307 height 27
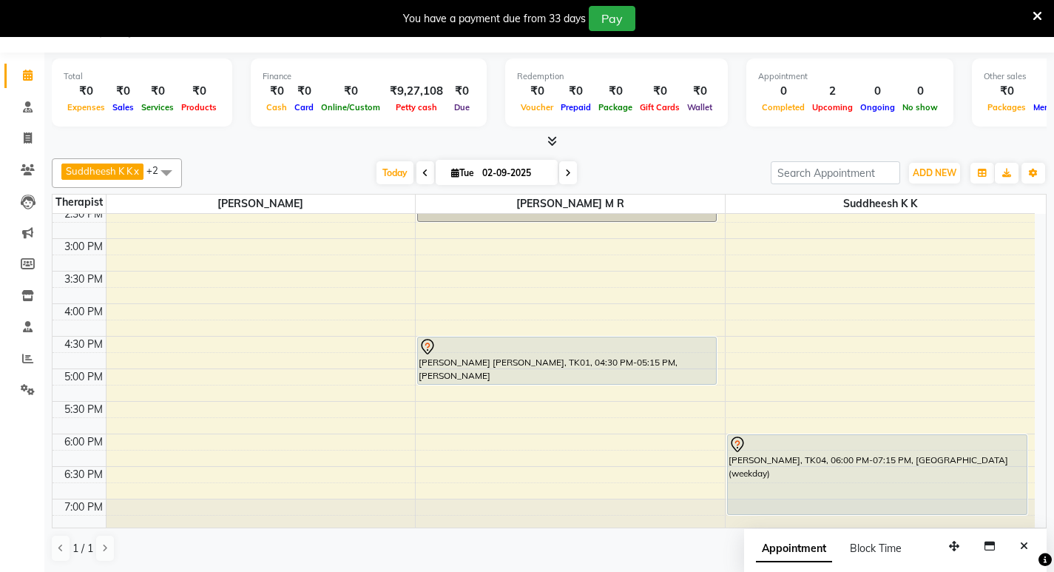
scroll to position [467, 0]
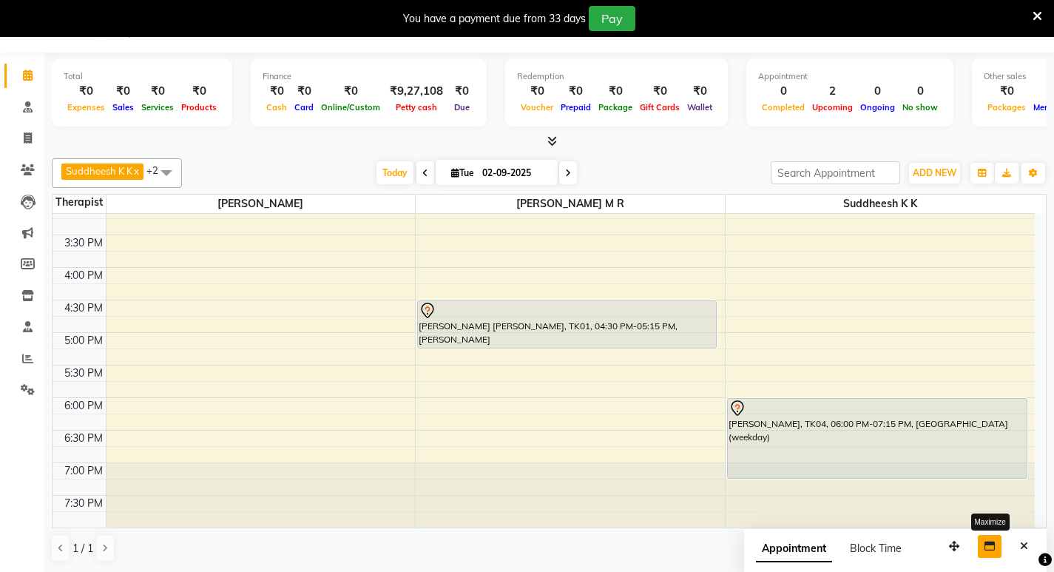
click at [988, 545] on icon "button" at bounding box center [989, 546] width 10 height 10
select select "tentative"
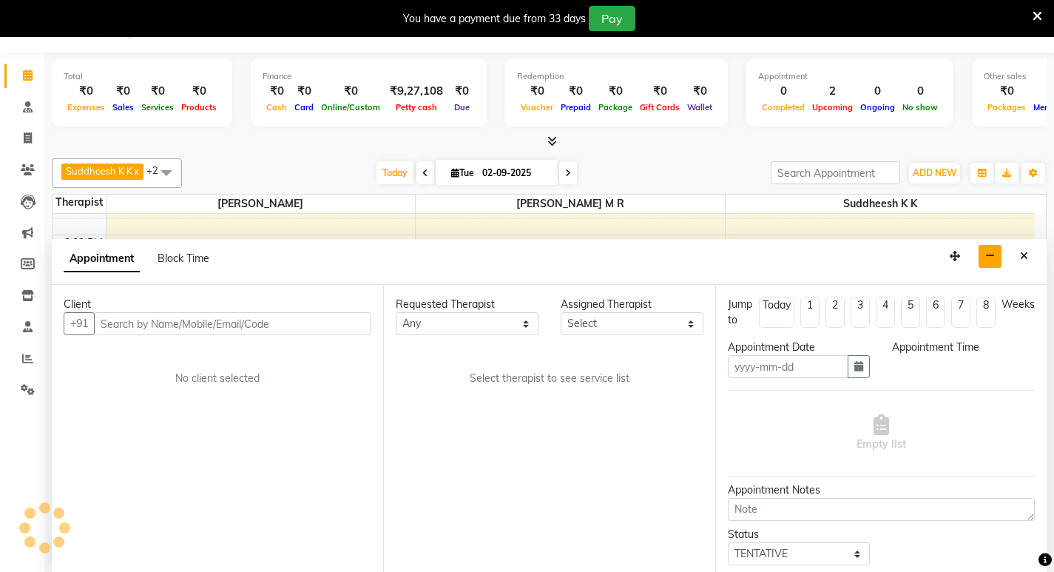
type input "02-09-2025"
select select
click at [1027, 256] on icon "Close" at bounding box center [1024, 256] width 8 height 10
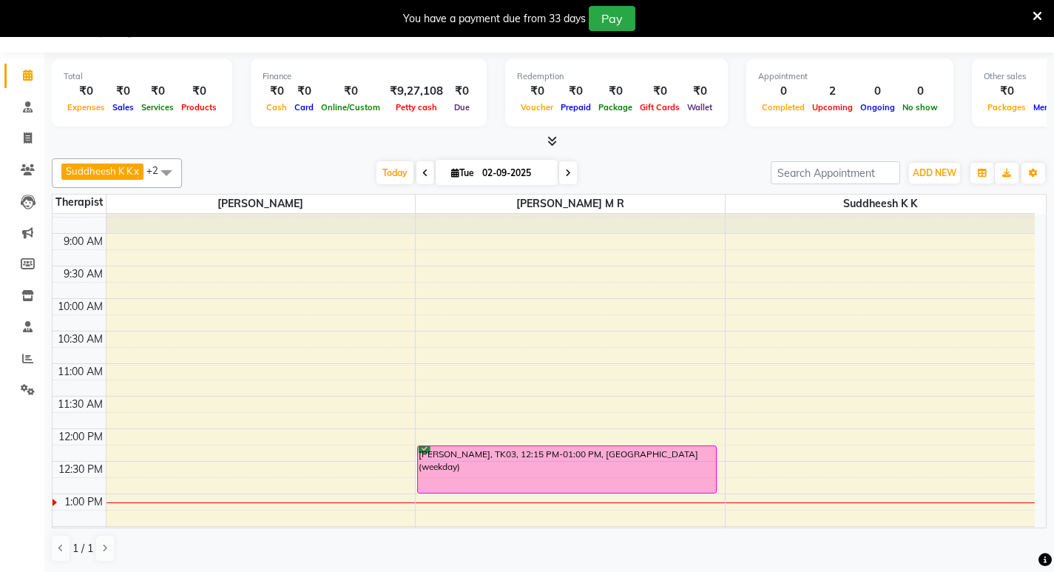
scroll to position [0, 0]
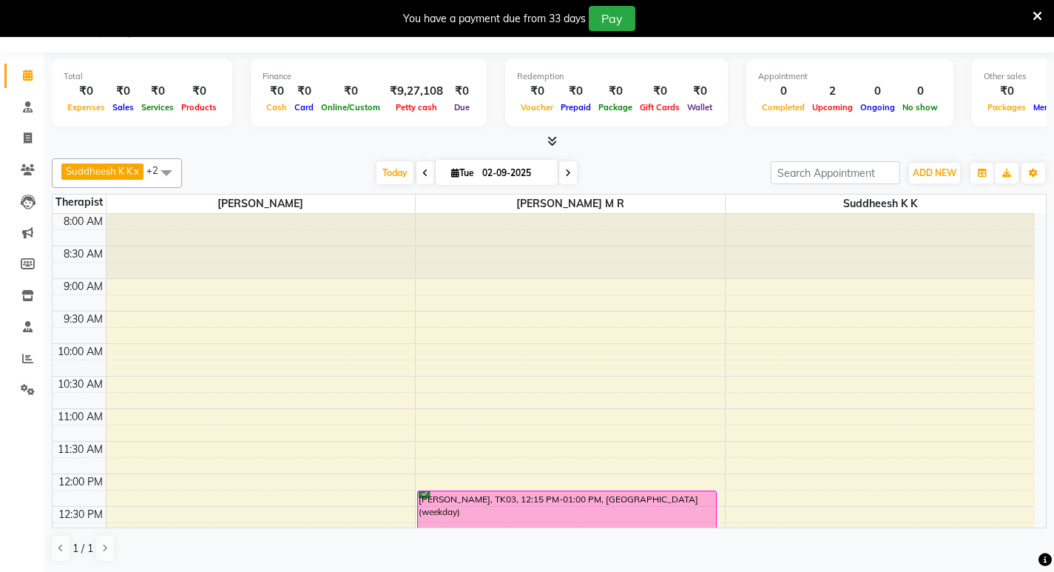
click at [1035, 17] on icon at bounding box center [1037, 16] width 10 height 13
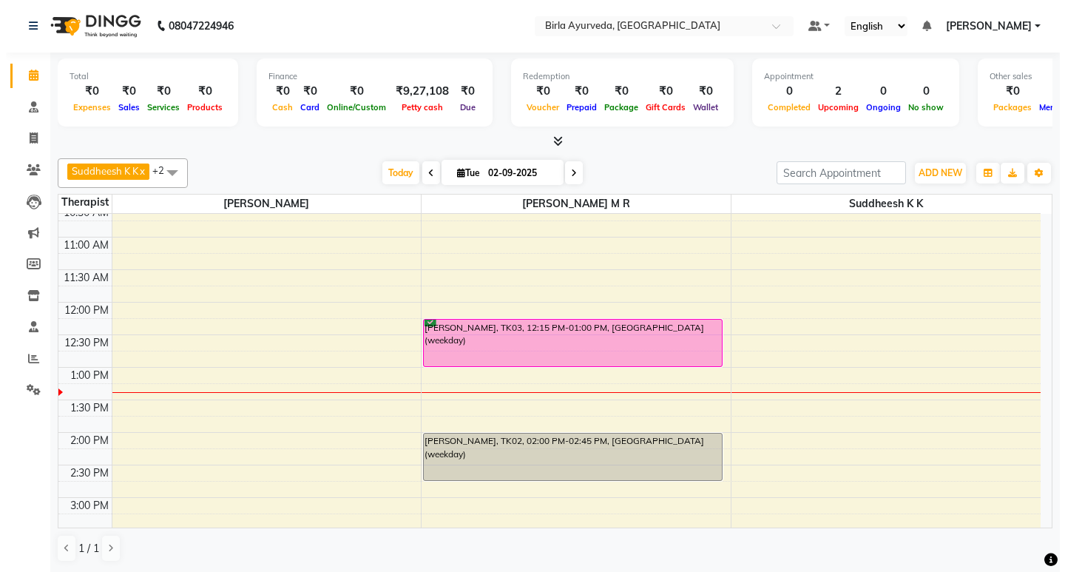
scroll to position [171, 0]
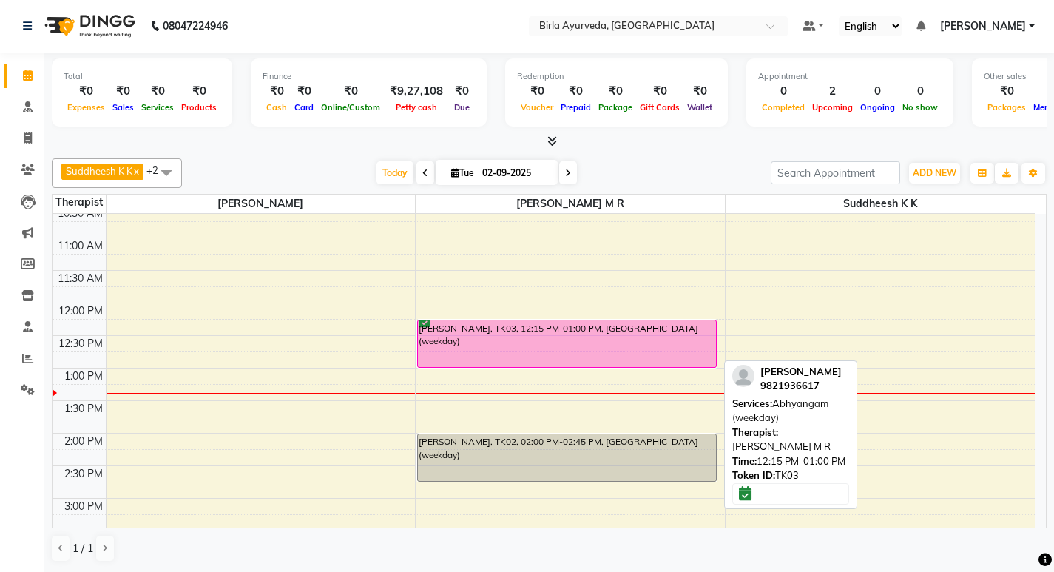
click at [453, 321] on div at bounding box center [567, 321] width 297 height 1
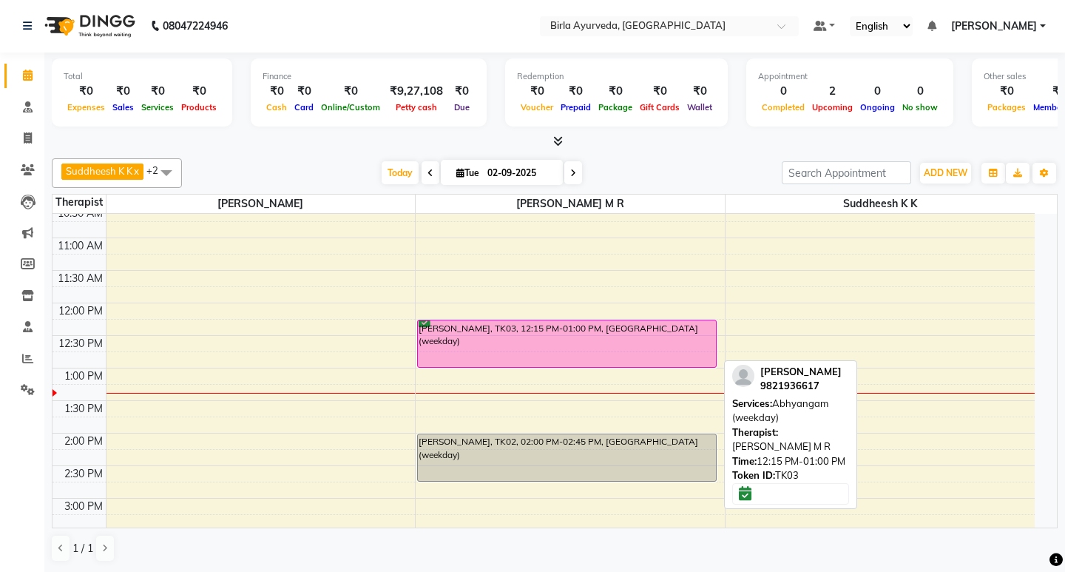
select select "6"
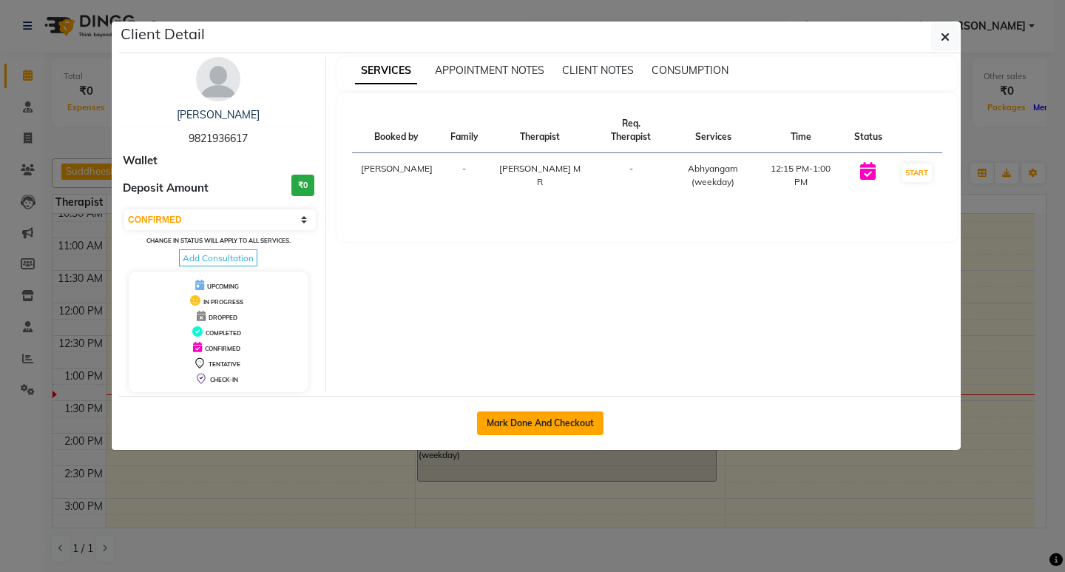
click at [530, 419] on button "Mark Done And Checkout" at bounding box center [540, 423] width 126 height 24
select select "service"
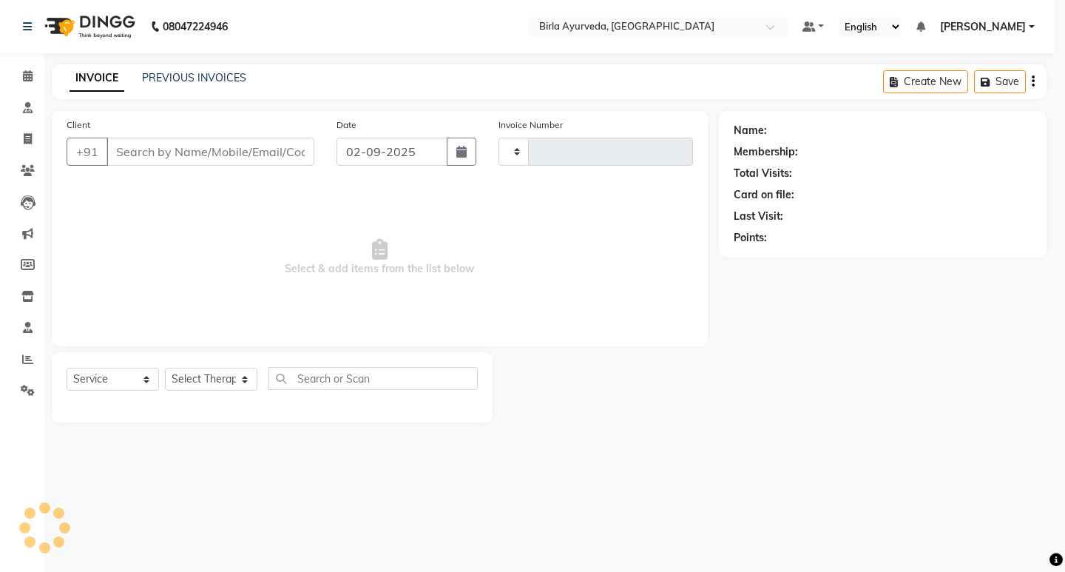
type input "0416"
select select "6820"
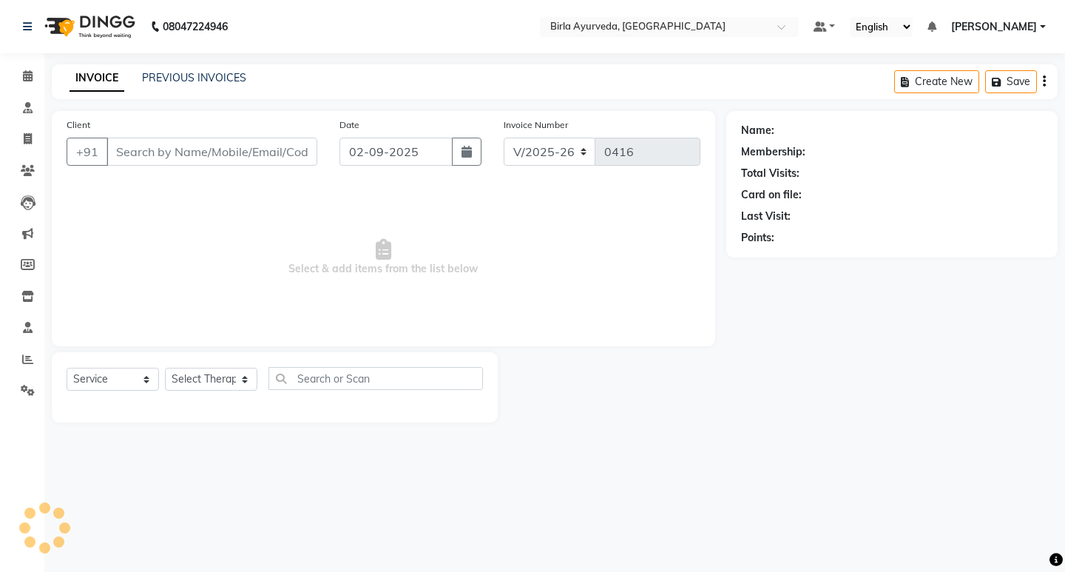
select select "package"
type input "9821936617"
select select "56922"
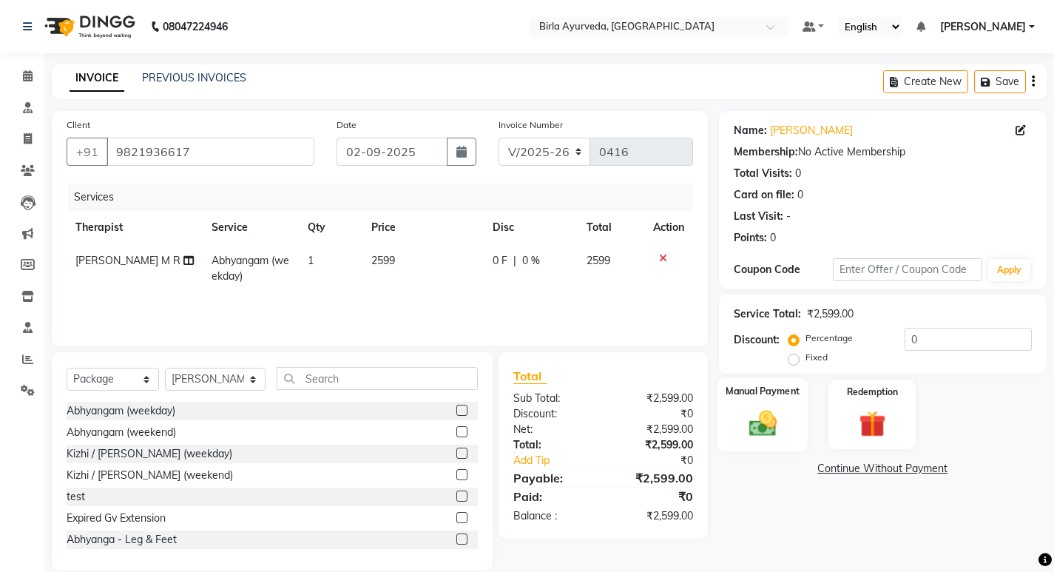
click at [742, 419] on img at bounding box center [761, 423] width 45 height 32
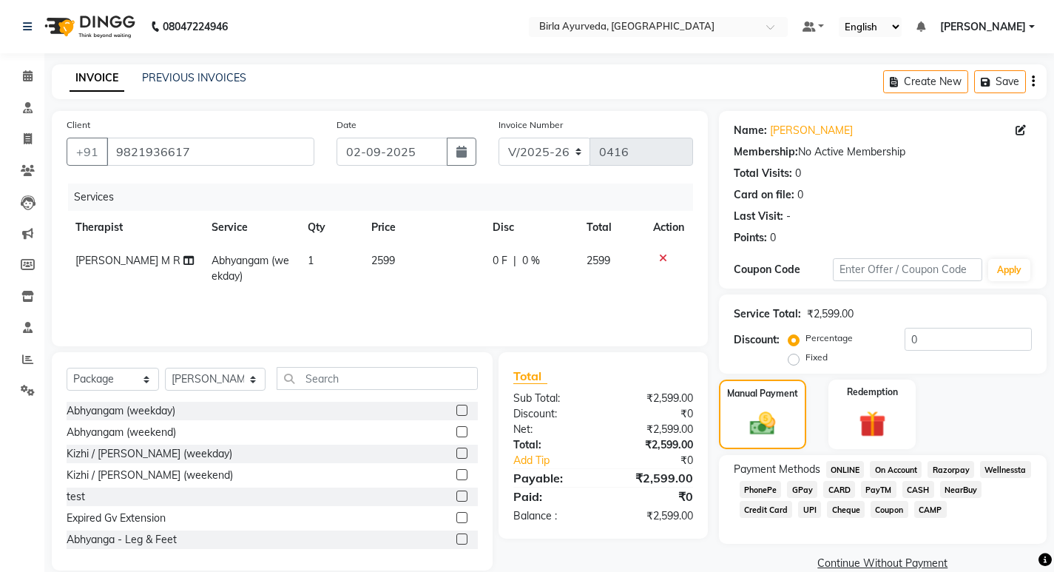
scroll to position [24, 0]
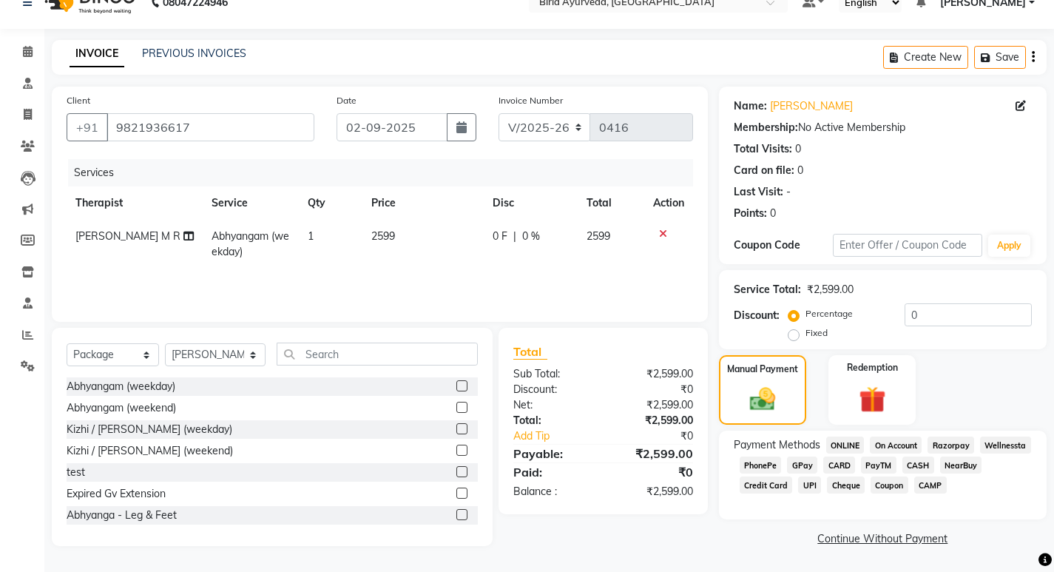
click at [805, 464] on span "GPay" at bounding box center [802, 464] width 30 height 17
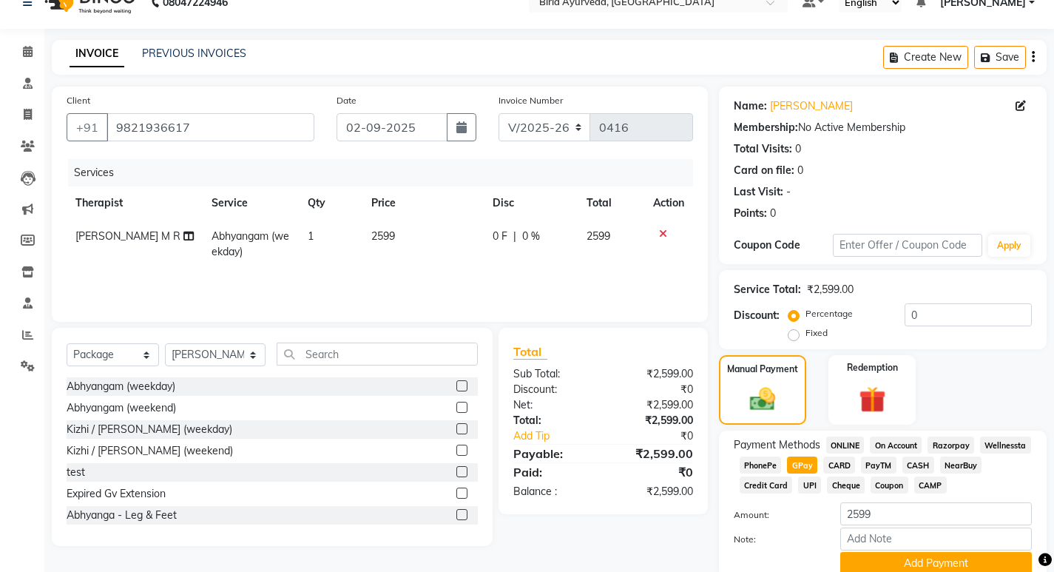
scroll to position [86, 0]
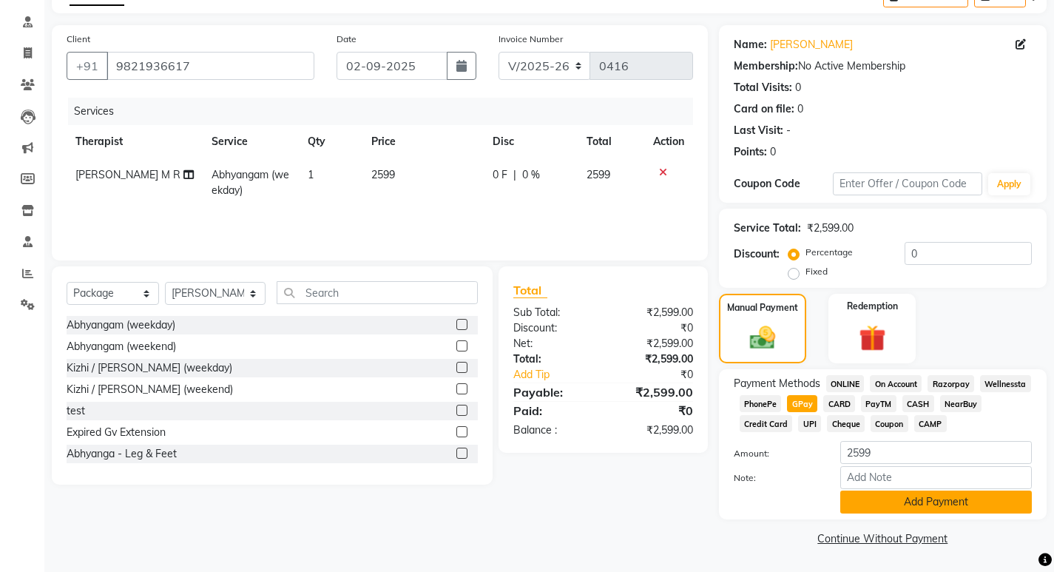
click at [929, 500] on button "Add Payment" at bounding box center [936, 501] width 192 height 23
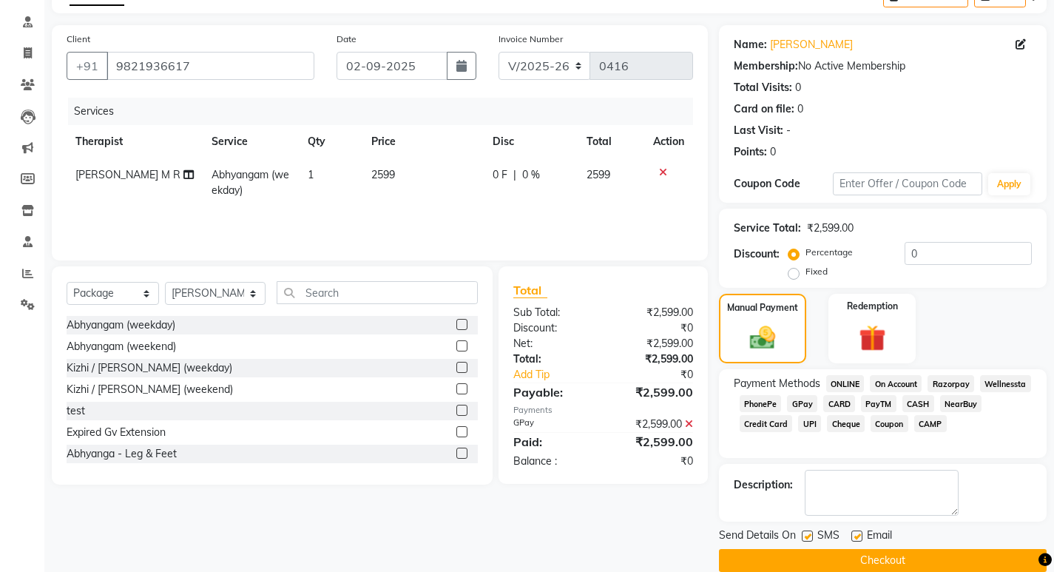
scroll to position [108, 0]
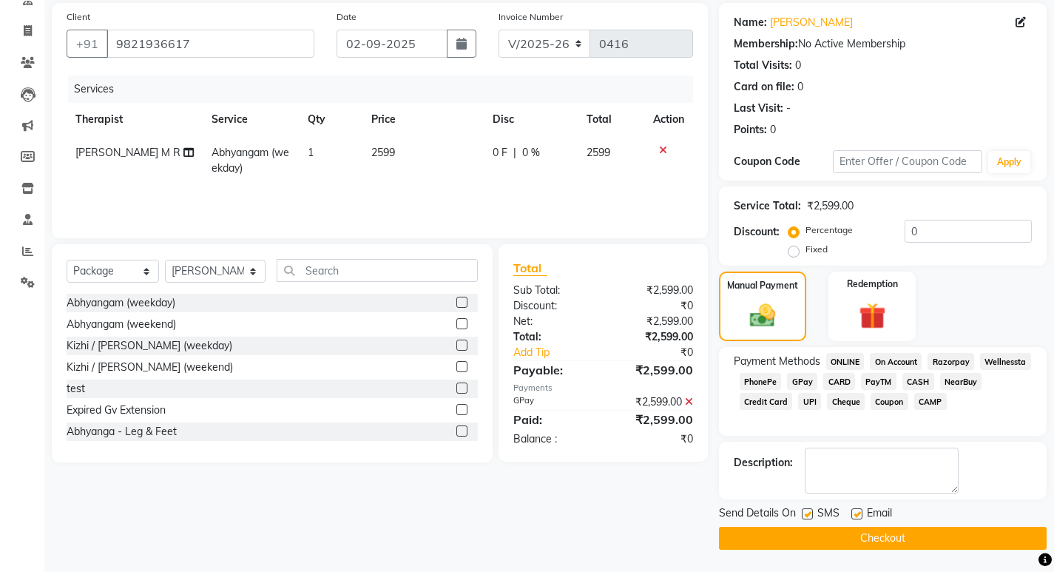
click at [856, 515] on label at bounding box center [856, 513] width 11 height 11
click at [856, 515] on input "checkbox" at bounding box center [856, 514] width 10 height 10
checkbox input "false"
click at [848, 538] on button "Checkout" at bounding box center [883, 537] width 328 height 23
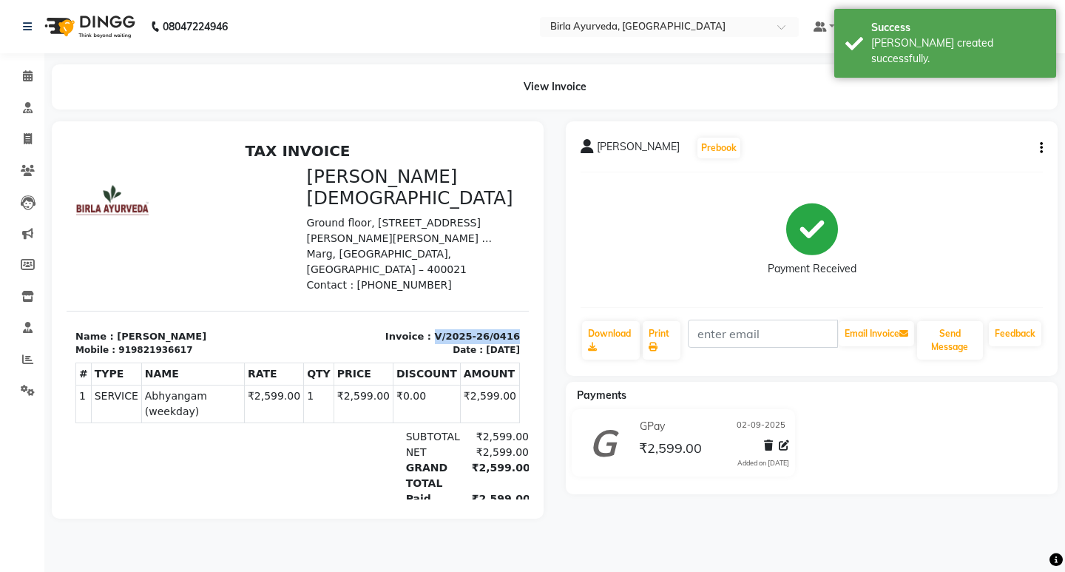
drag, startPoint x: 423, startPoint y: 296, endPoint x: 518, endPoint y: 303, distance: 94.9
click at [518, 303] on html "TAX INVOICE Birla [DEMOGRAPHIC_DATA] [STREET_ADDRESS][PERSON_NAME][PERSON_NAME]…" at bounding box center [298, 349] width 462 height 427
copy p "V/2025-26/0416"
